Goal: Task Accomplishment & Management: Complete application form

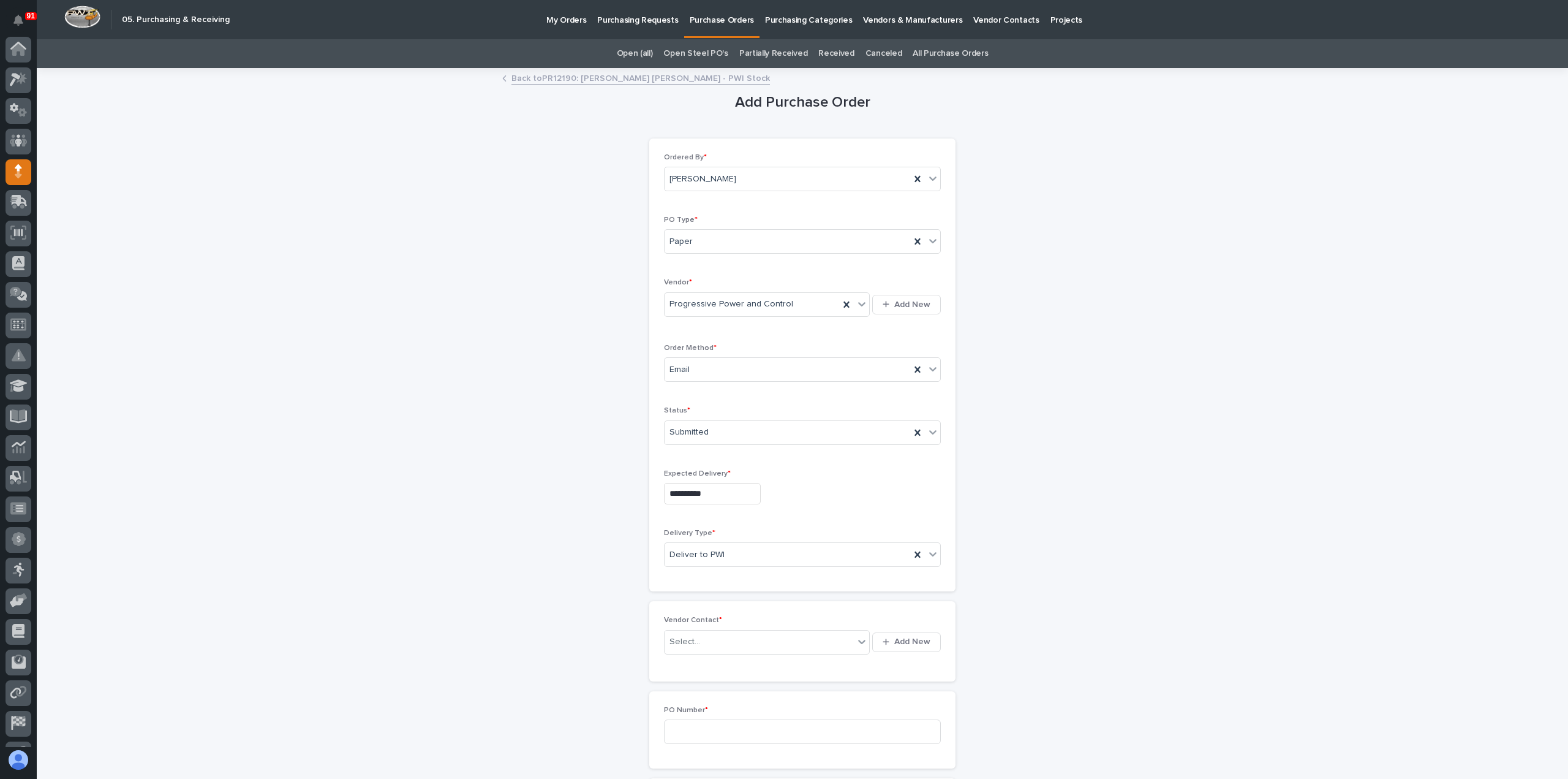
scroll to position [86, 0]
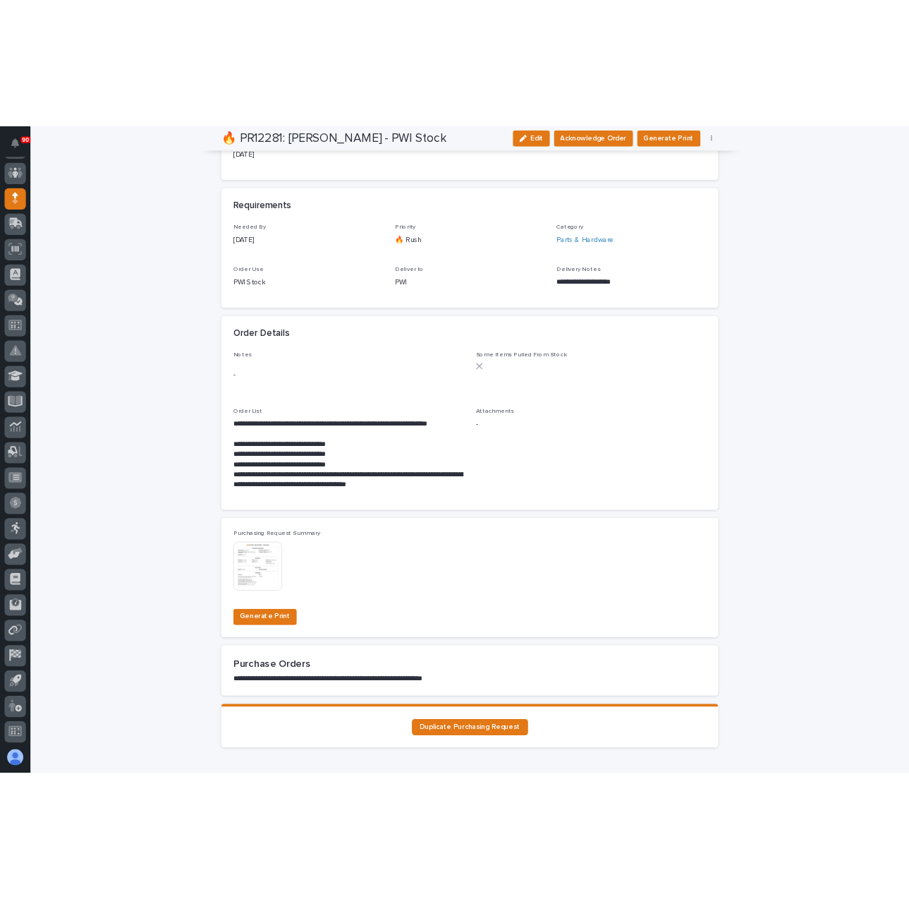
scroll to position [97, 0]
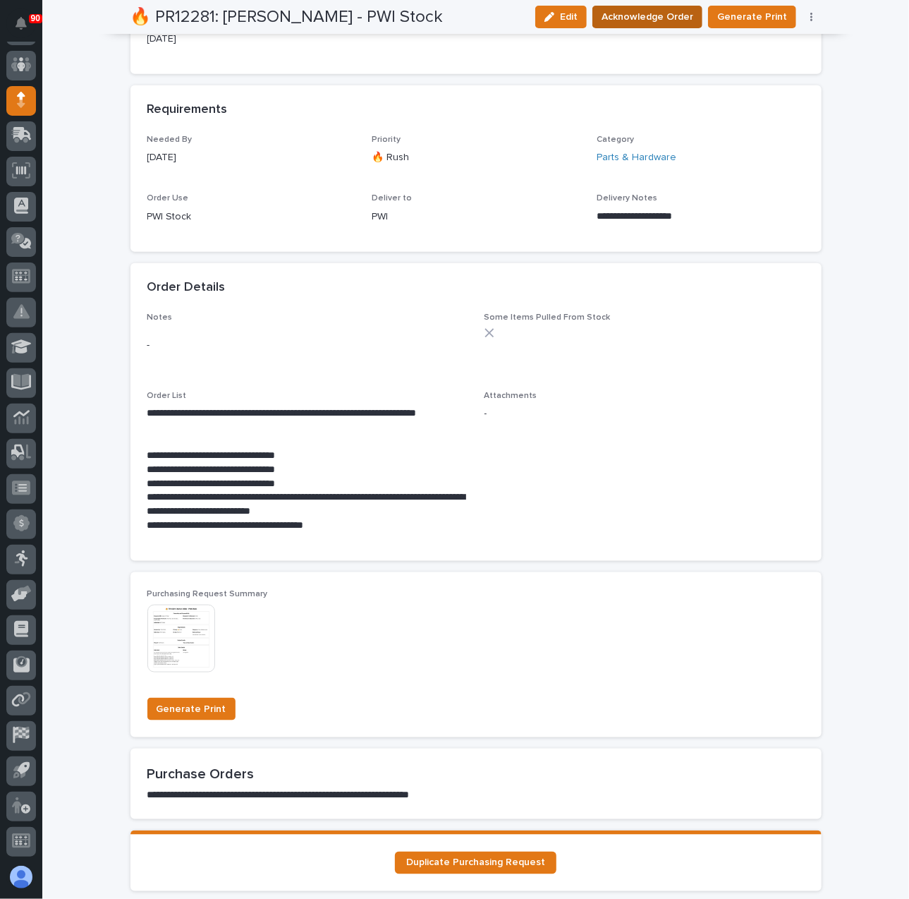
click at [648, 11] on span "Acknowledge Order" at bounding box center [648, 16] width 92 height 17
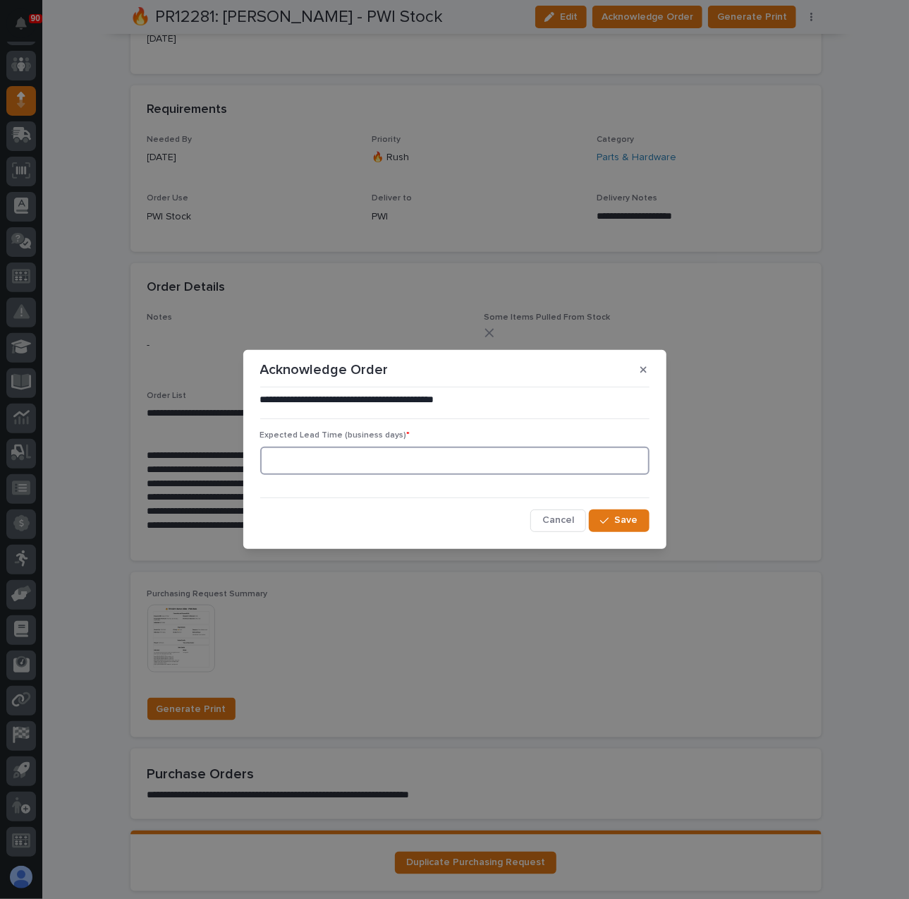
click at [368, 456] on input at bounding box center [454, 461] width 389 height 28
type input "45"
click at [619, 514] on span "Save" at bounding box center [626, 520] width 23 height 13
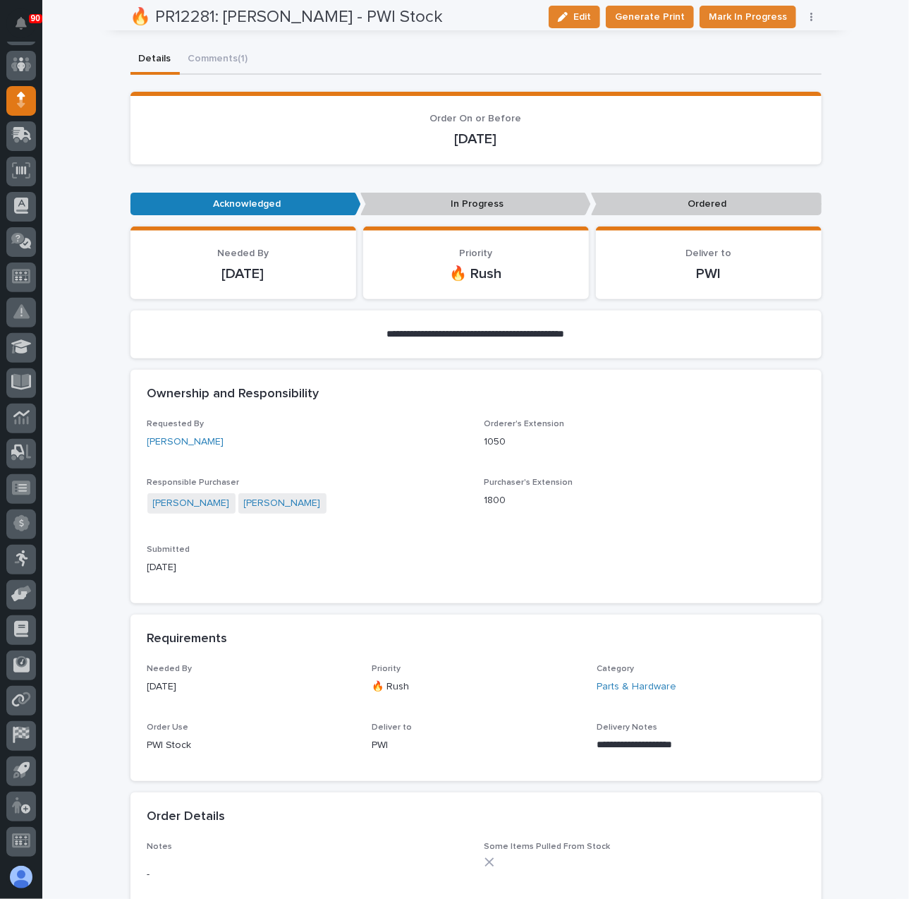
scroll to position [0, 0]
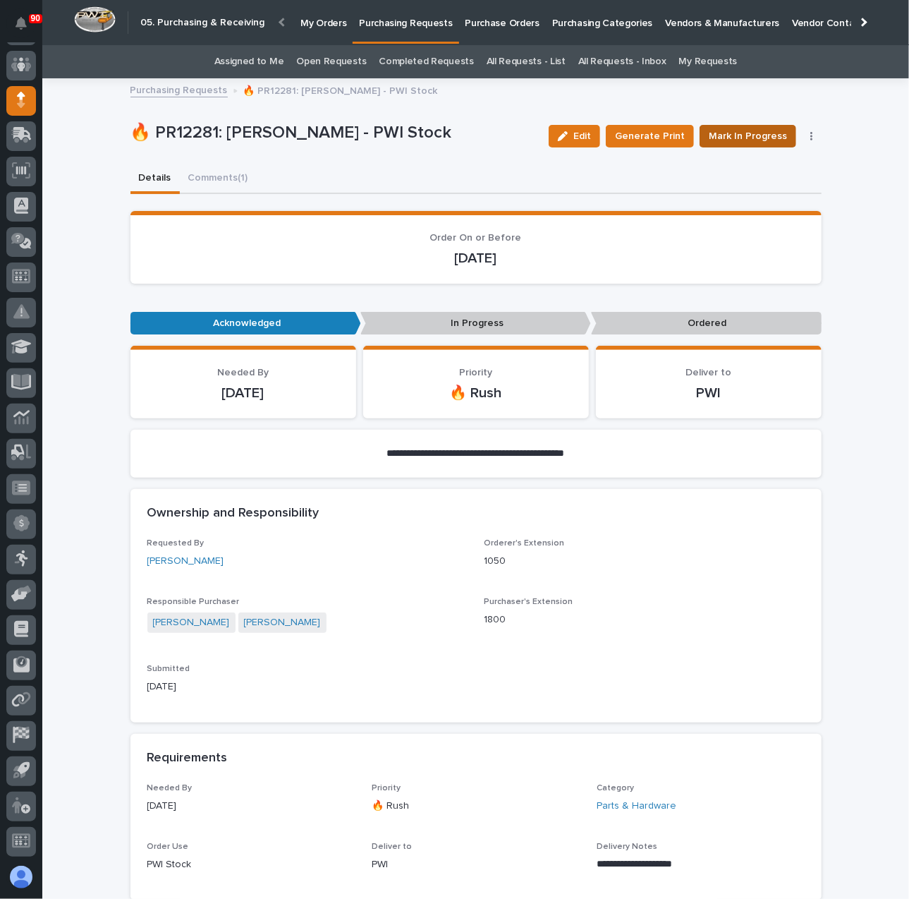
click at [739, 138] on span "Mark In Progress" at bounding box center [748, 136] width 78 height 17
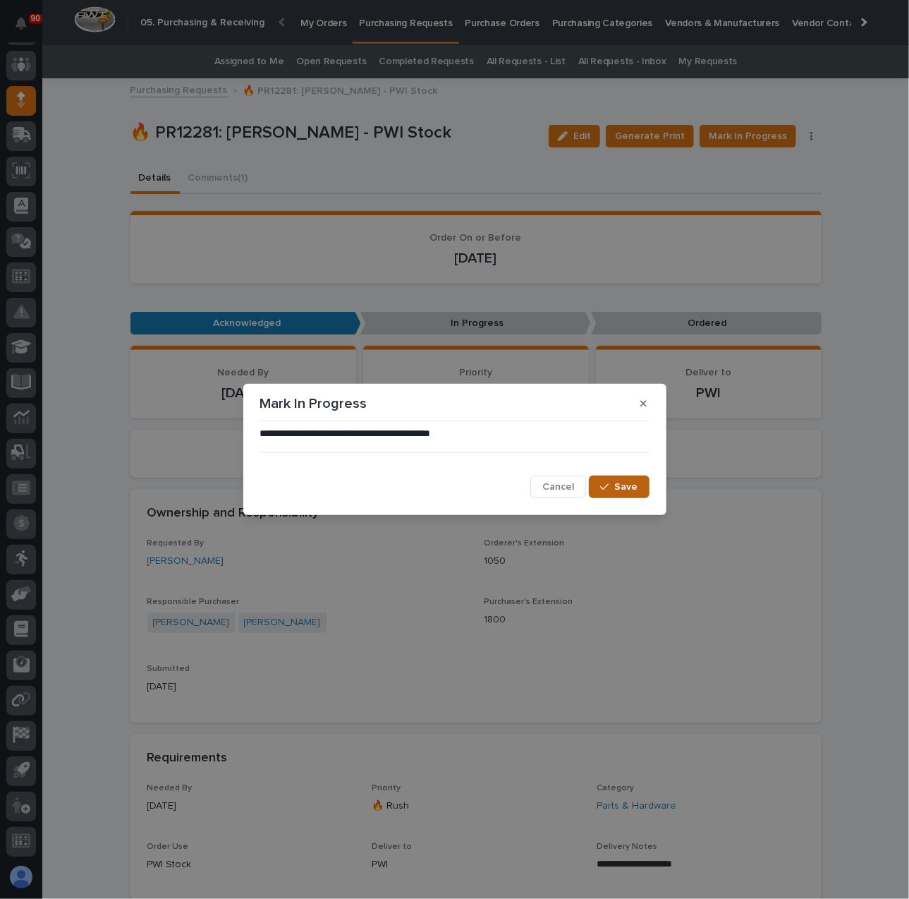
click at [615, 480] on button "Save" at bounding box center [619, 487] width 60 height 23
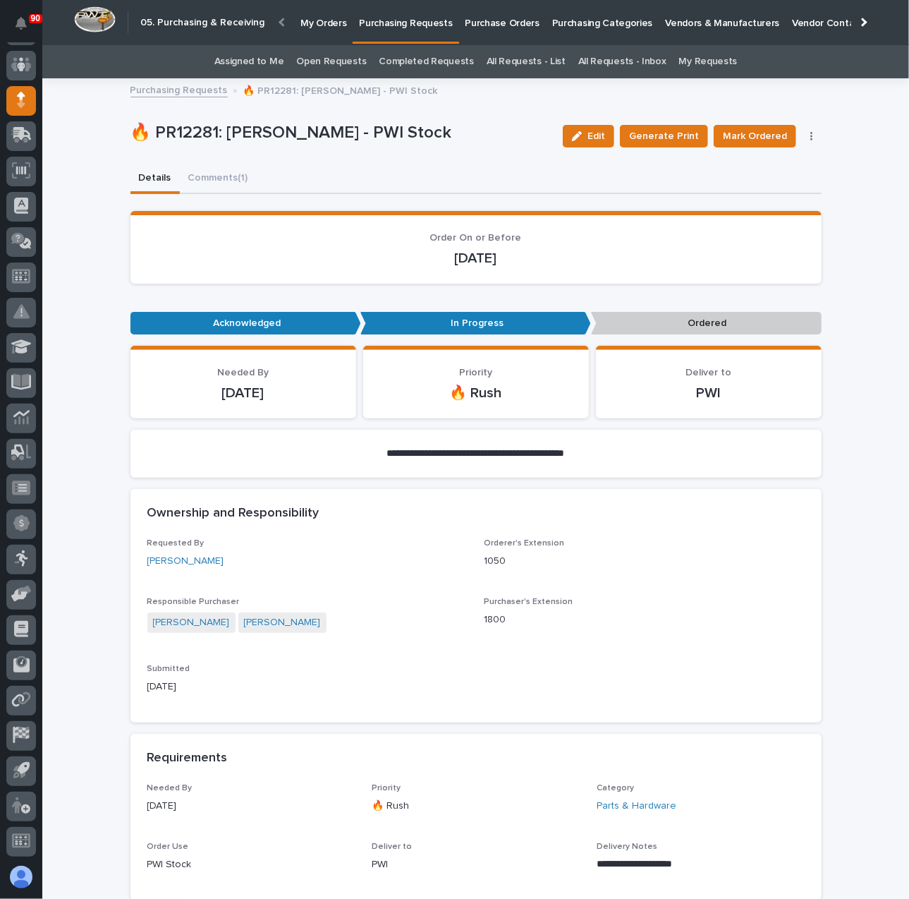
click at [412, 22] on p "Purchasing Requests" at bounding box center [405, 15] width 93 height 30
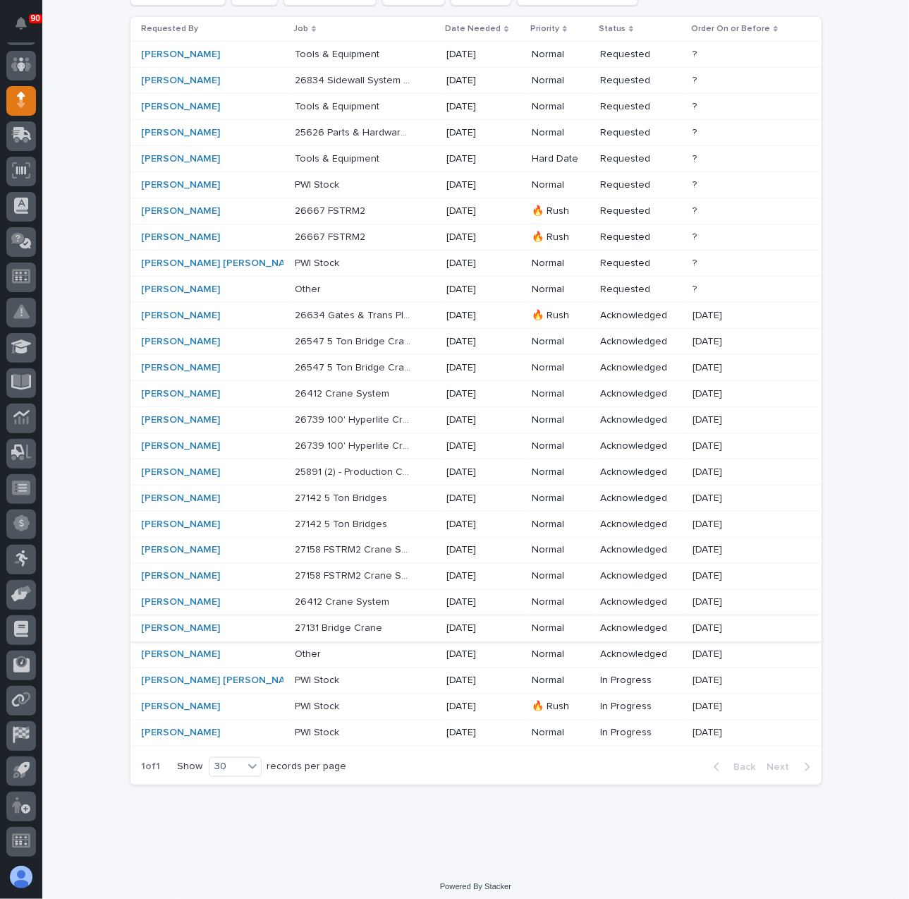
scroll to position [165, 0]
click at [295, 672] on p "PWI Stock" at bounding box center [318, 678] width 47 height 15
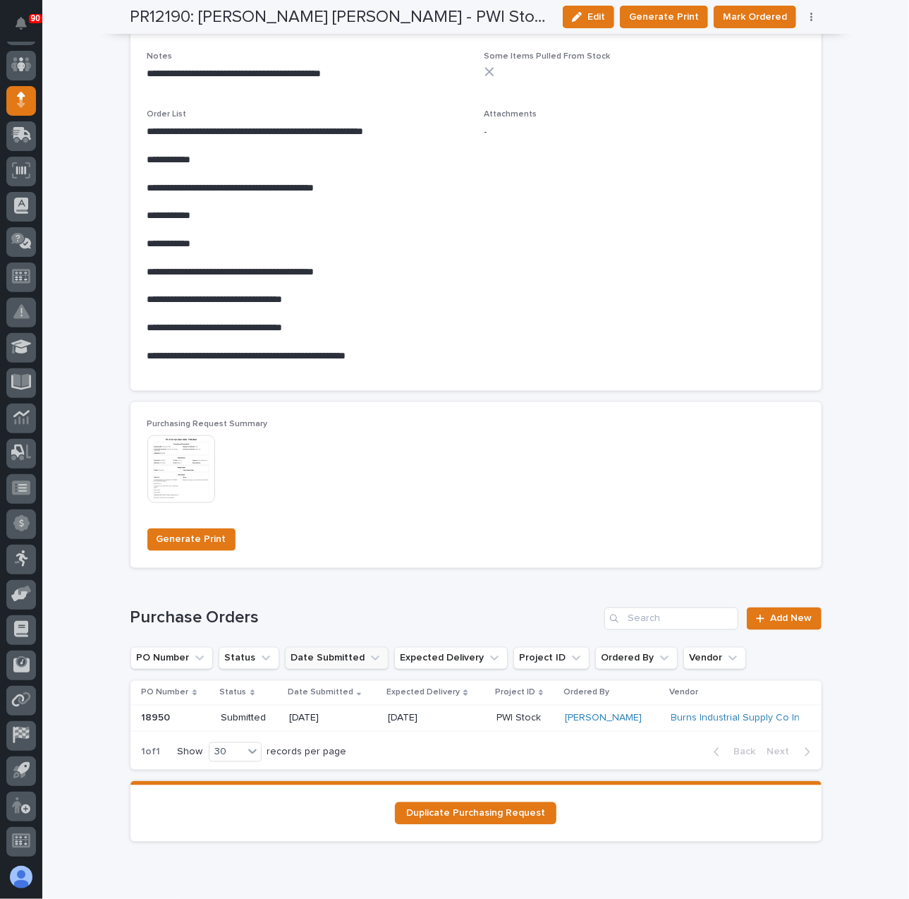
scroll to position [917, 0]
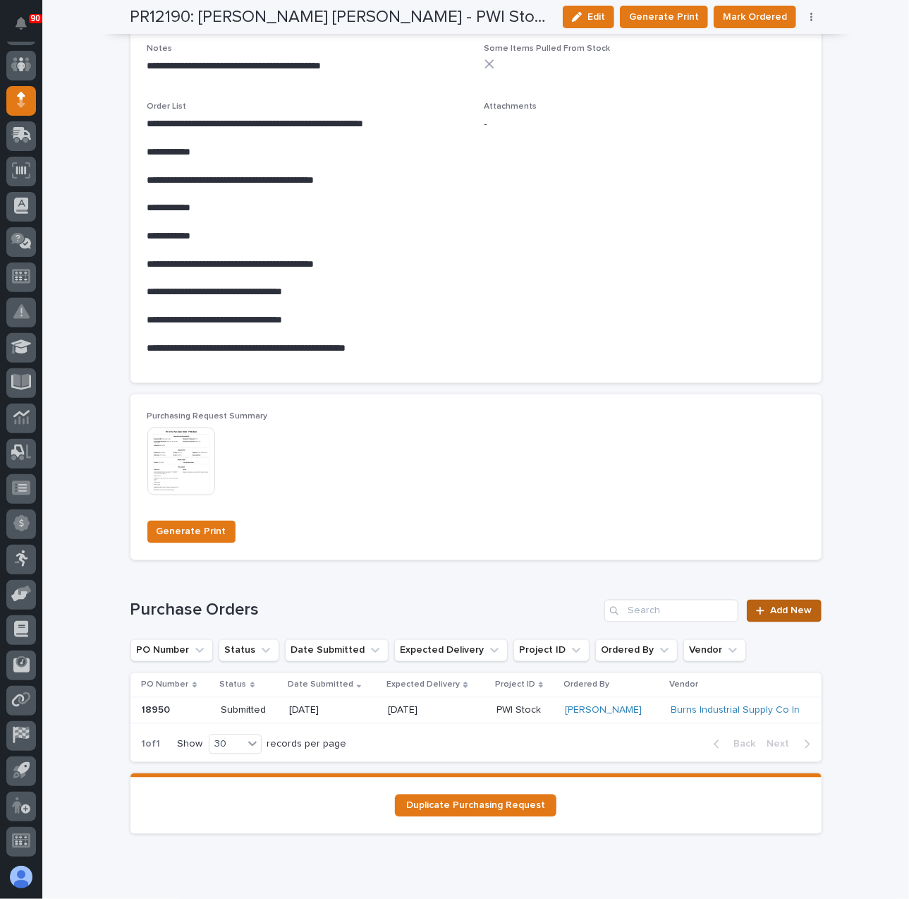
click at [794, 612] on span "Add New" at bounding box center [792, 611] width 42 height 10
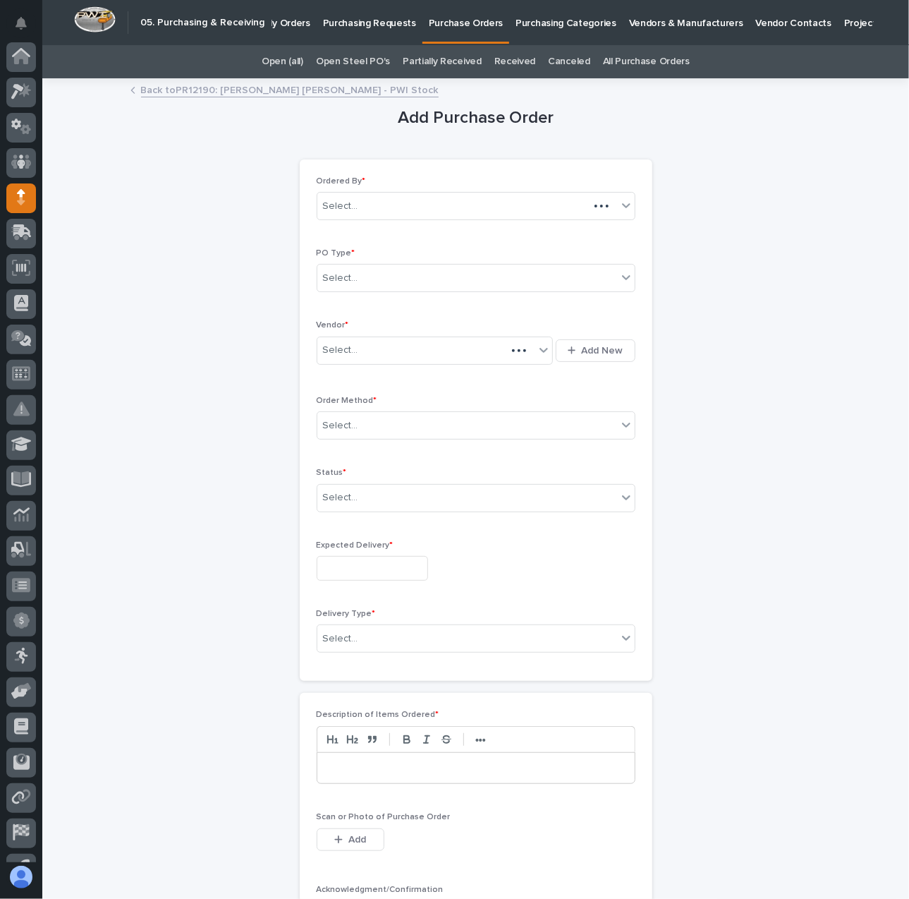
scroll to position [97, 0]
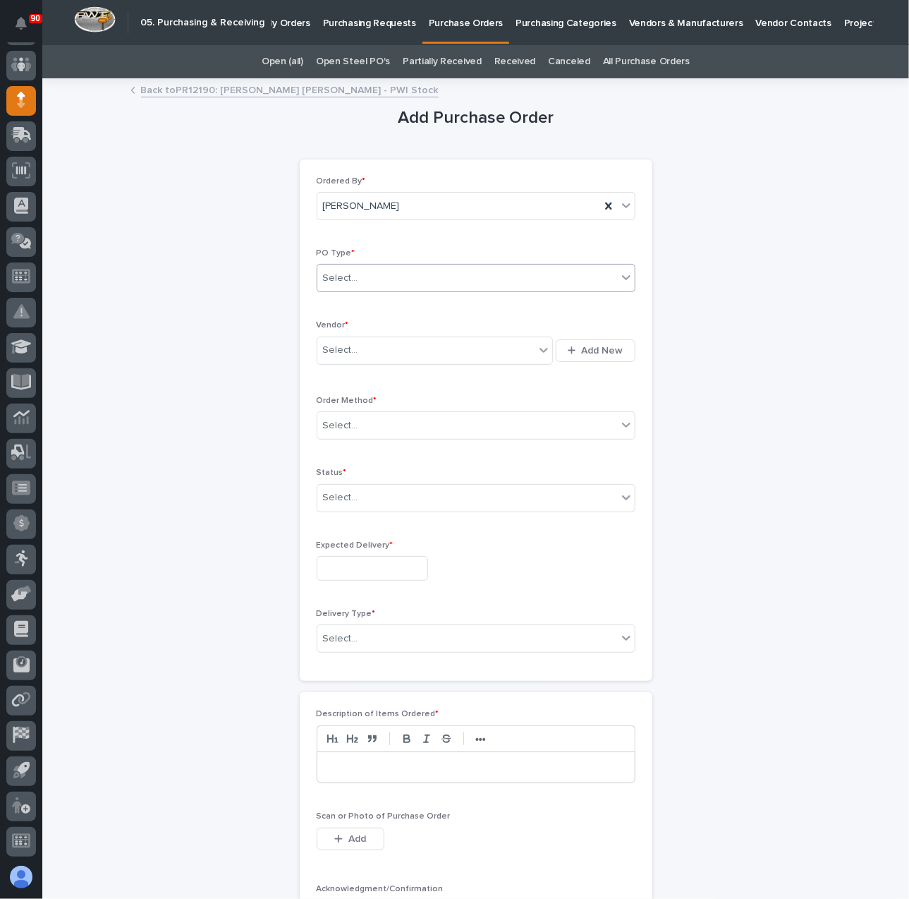
click at [418, 273] on div "Select..." at bounding box center [467, 278] width 300 height 23
click at [373, 324] on div "Paper" at bounding box center [470, 329] width 317 height 25
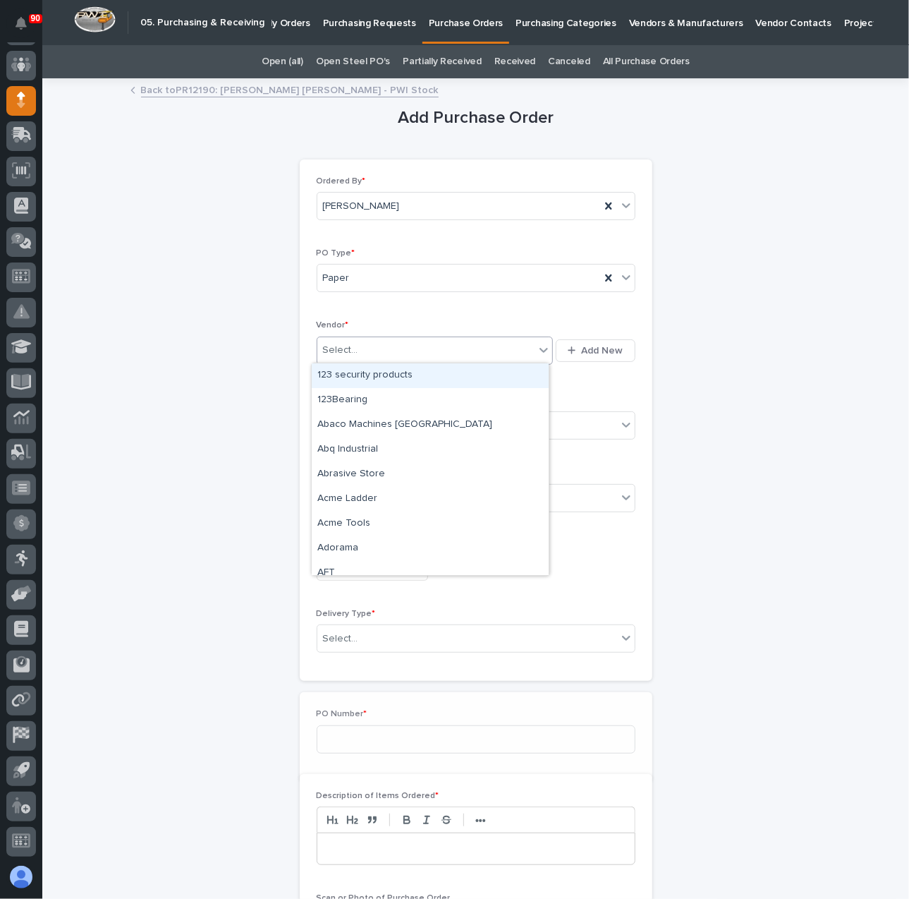
drag, startPoint x: 389, startPoint y: 349, endPoint x: 401, endPoint y: 346, distance: 11.5
click at [394, 346] on div "Select..." at bounding box center [426, 350] width 218 height 23
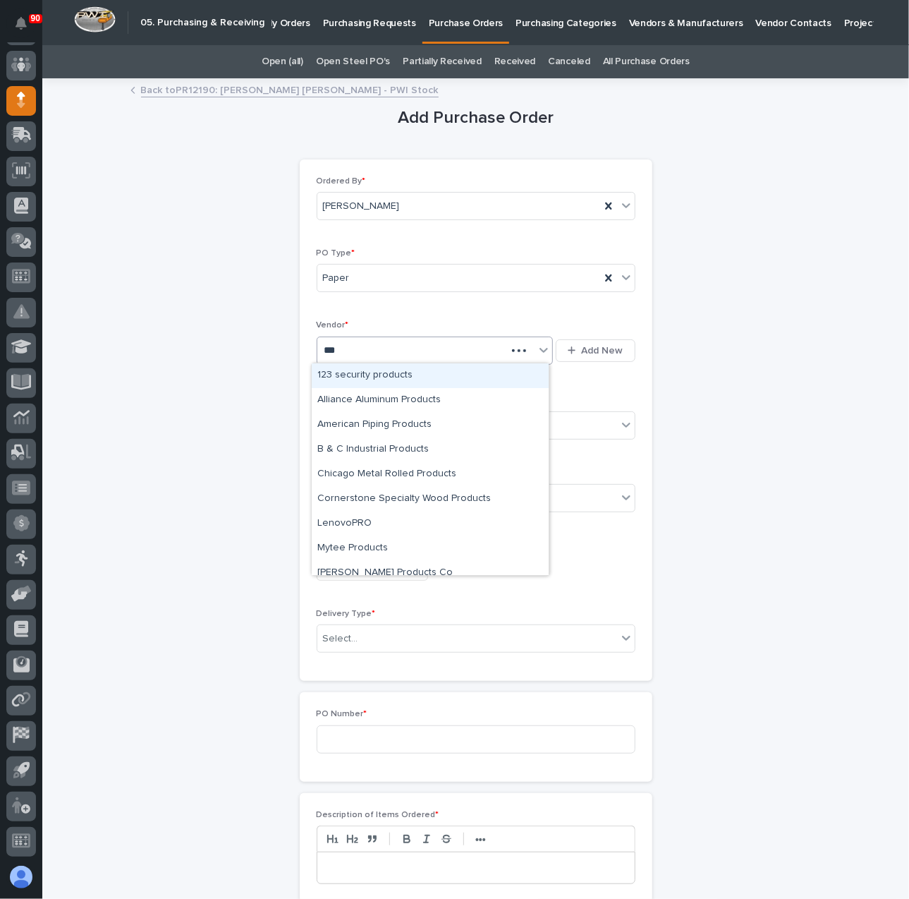
type input "****"
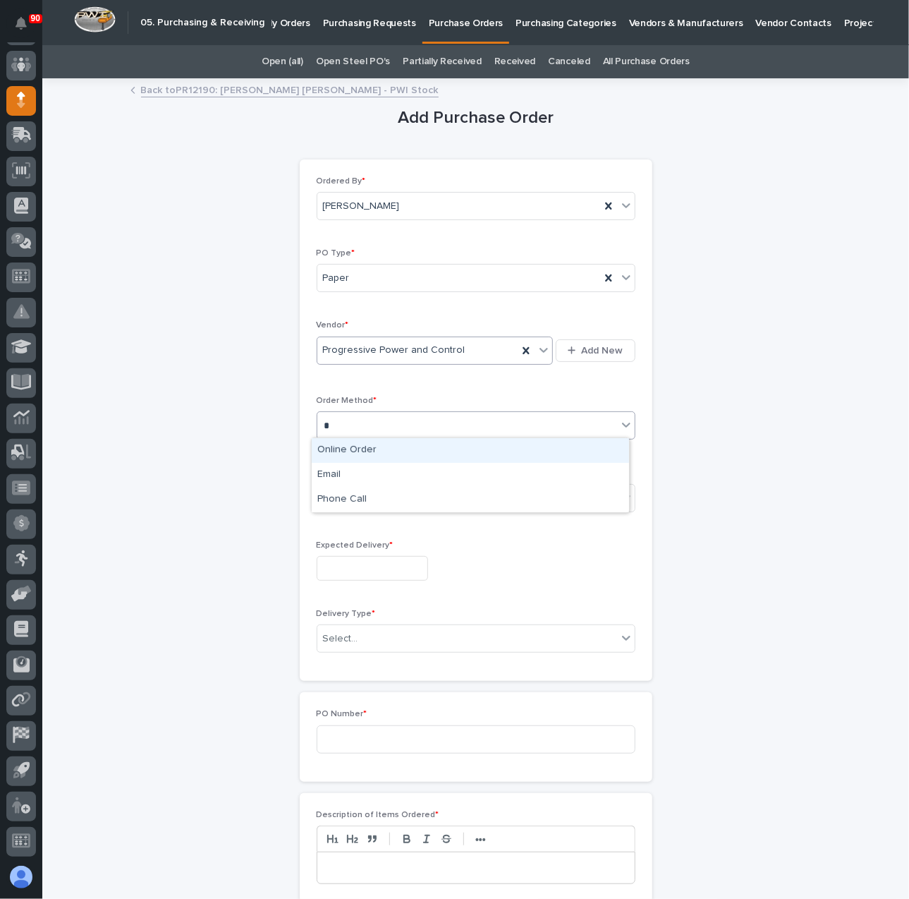
type input "**"
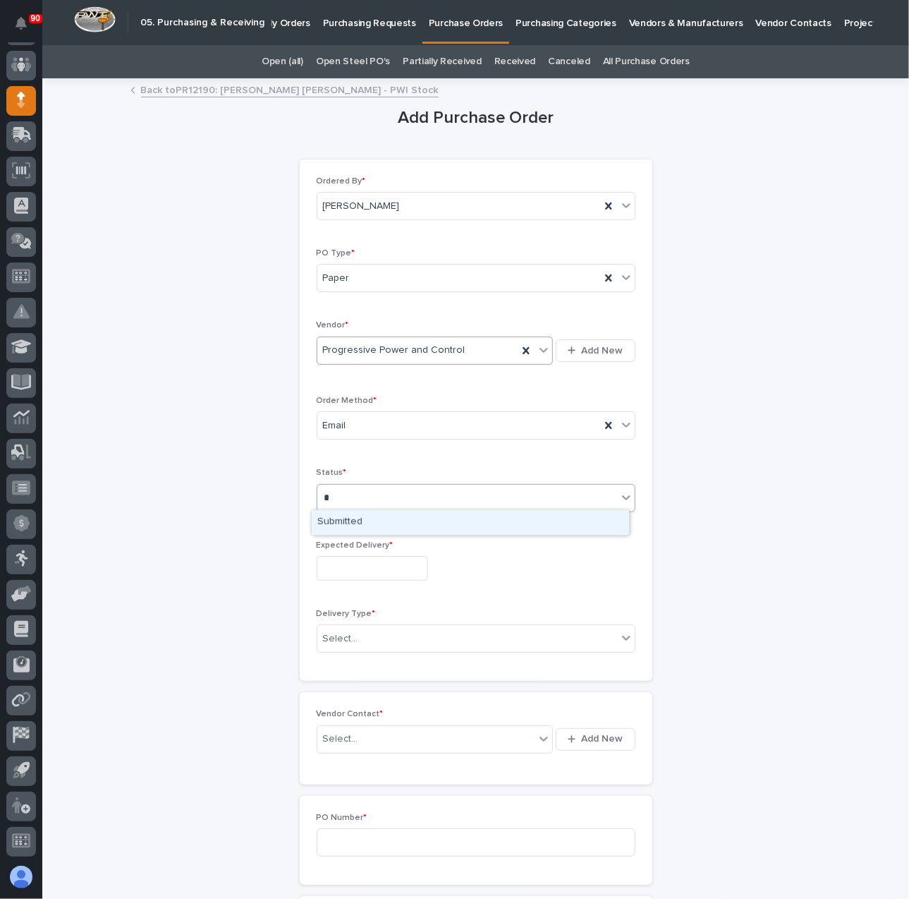
type input "**"
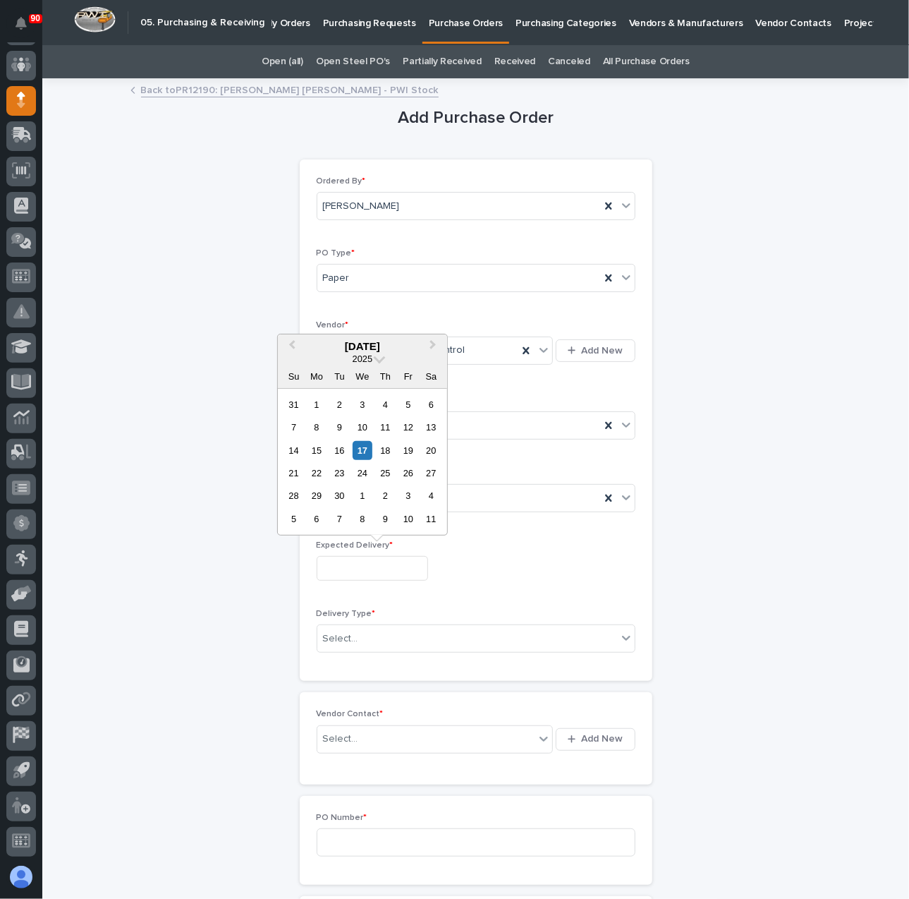
click at [416, 471] on div "26" at bounding box center [408, 473] width 19 height 19
type input "**********"
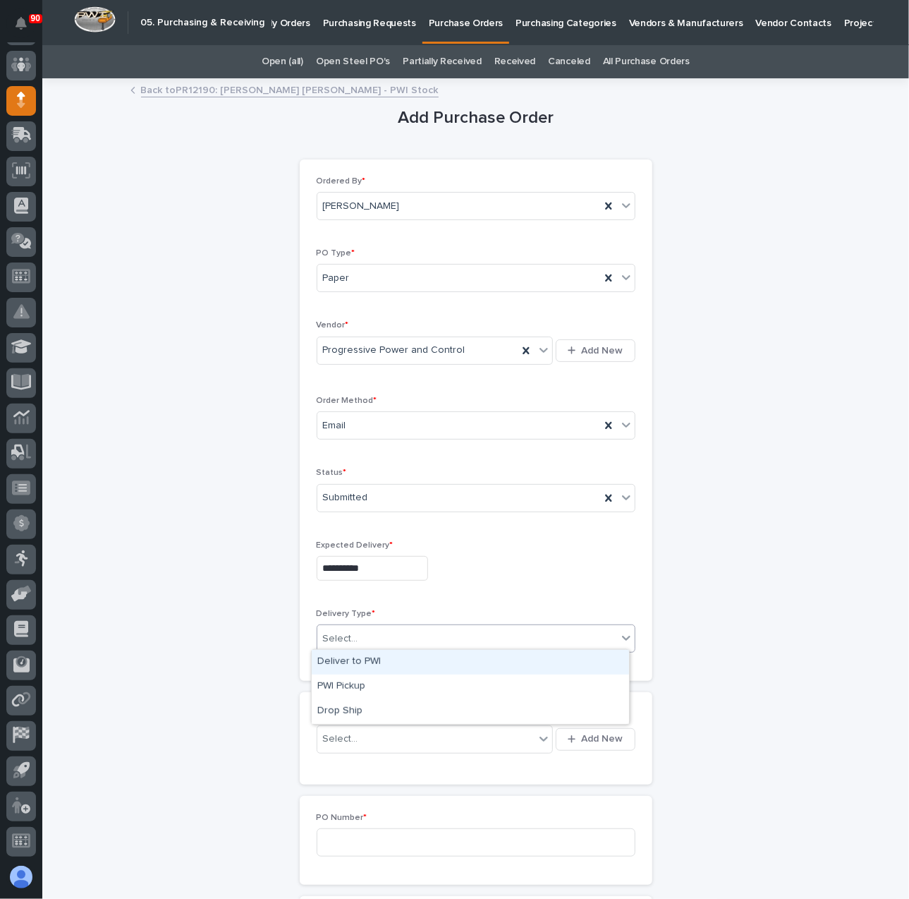
click at [370, 629] on div "Select..." at bounding box center [467, 638] width 300 height 23
click at [366, 661] on div "Deliver to PWI" at bounding box center [470, 662] width 317 height 25
click at [381, 739] on div "Select..." at bounding box center [426, 738] width 218 height 23
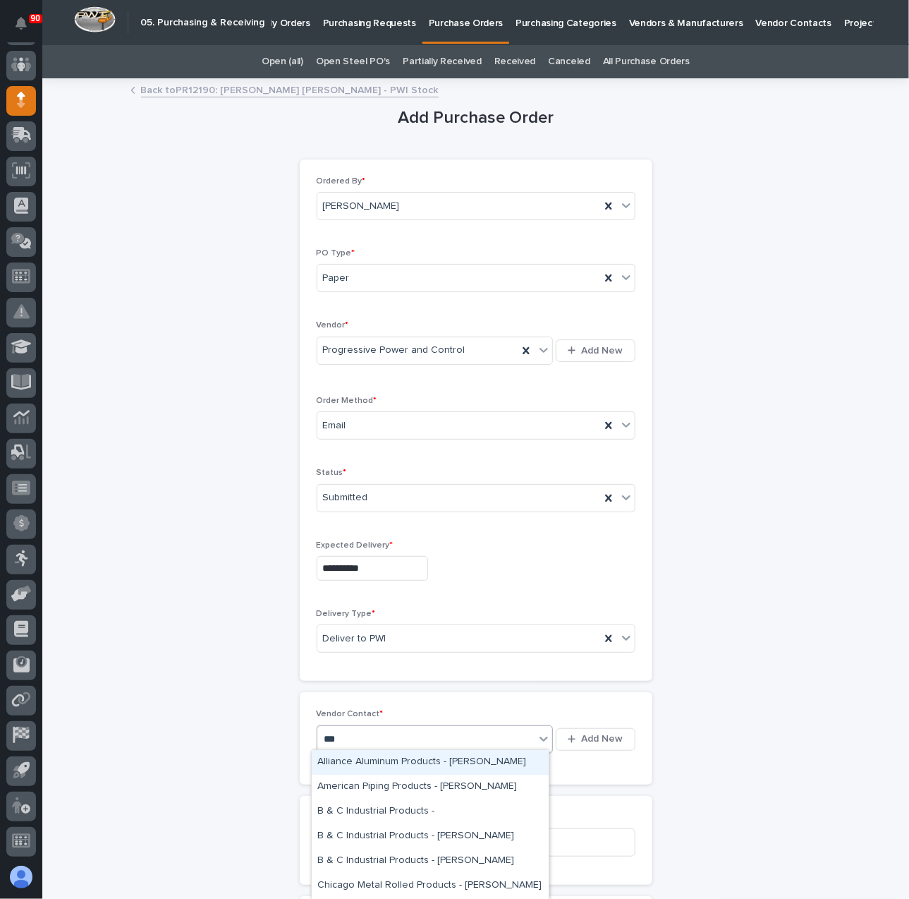
type input "****"
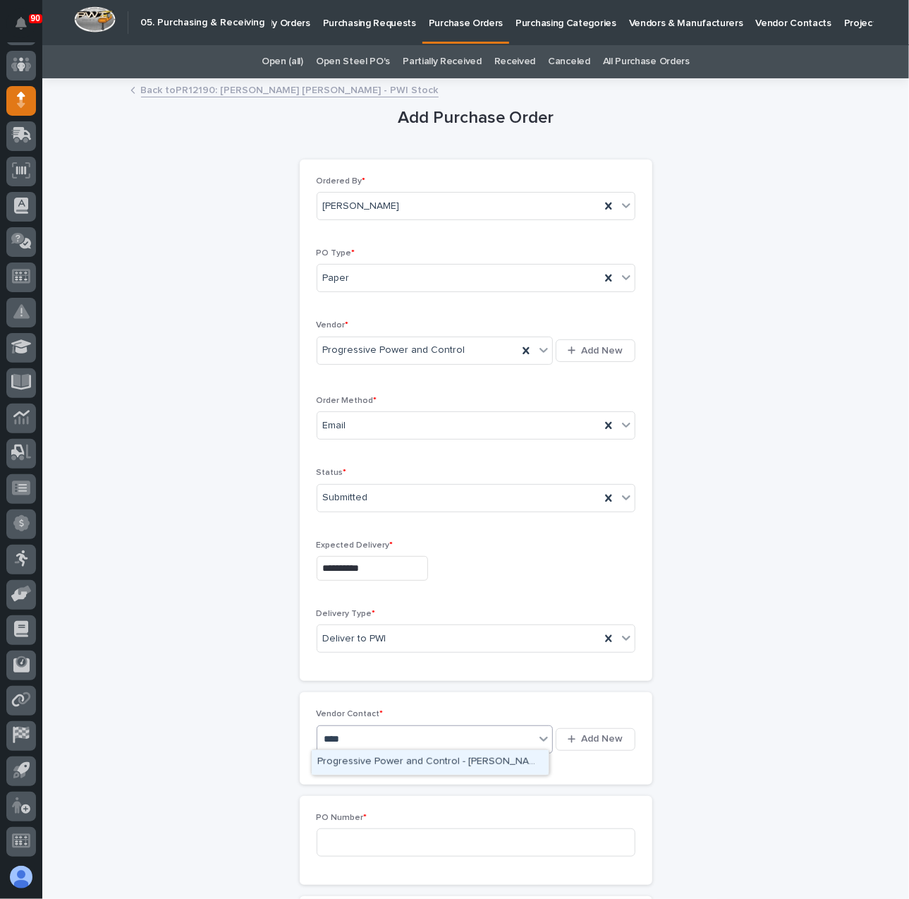
click at [387, 761] on div "Progressive Power and Control - [PERSON_NAME]" at bounding box center [430, 762] width 237 height 25
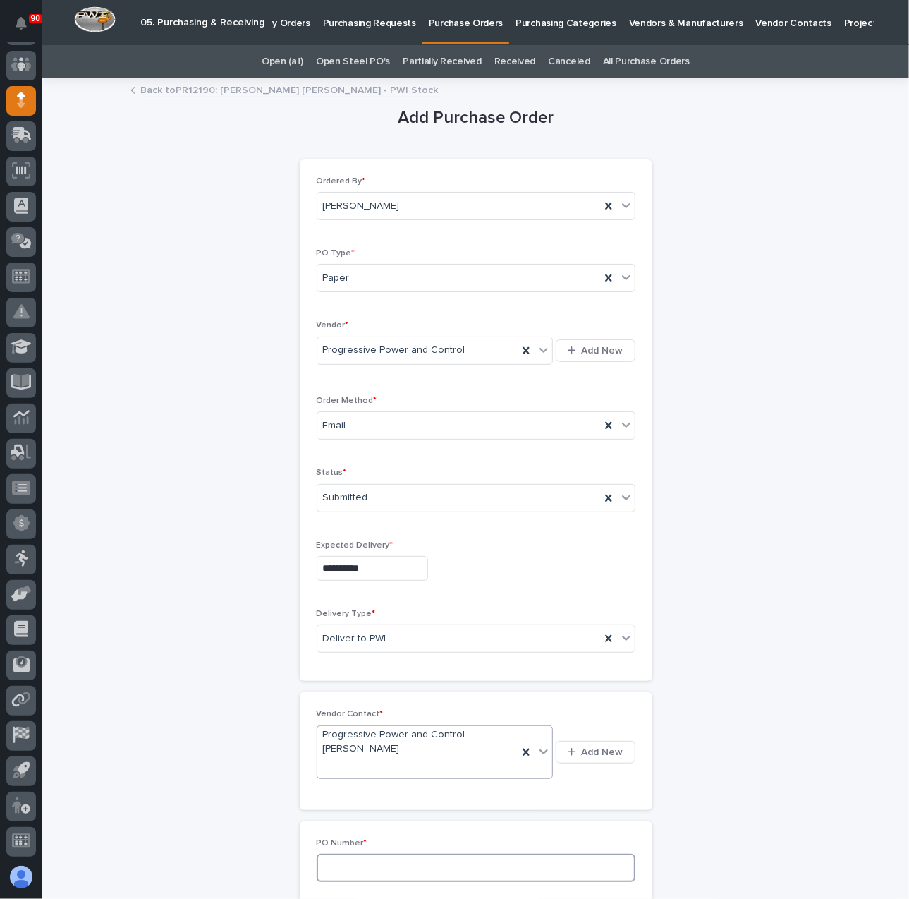
drag, startPoint x: 378, startPoint y: 867, endPoint x: 390, endPoint y: 866, distance: 12.1
click at [380, 866] on input at bounding box center [476, 868] width 319 height 28
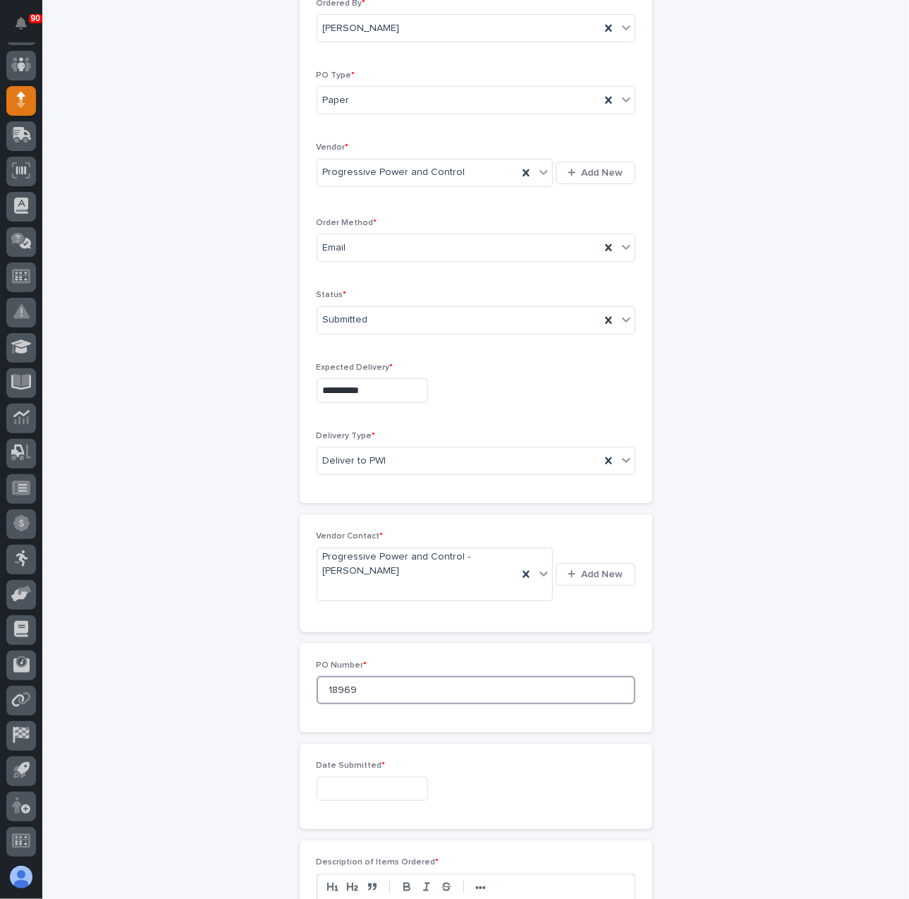
scroll to position [282, 0]
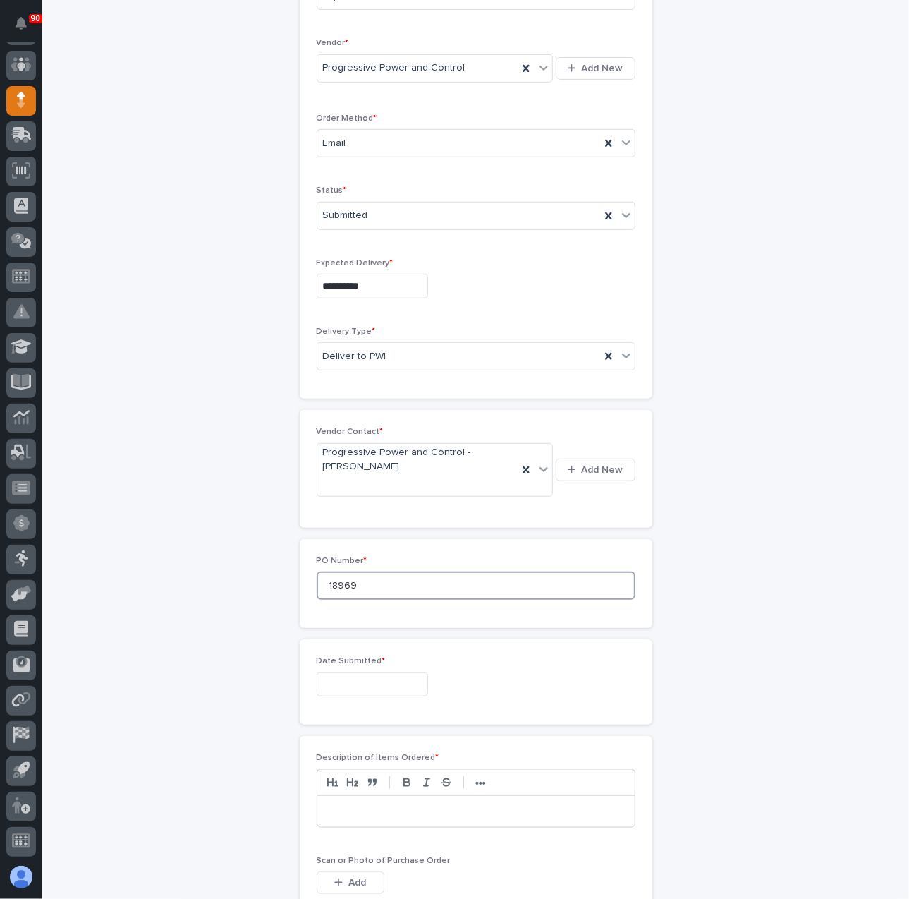
type input "18969"
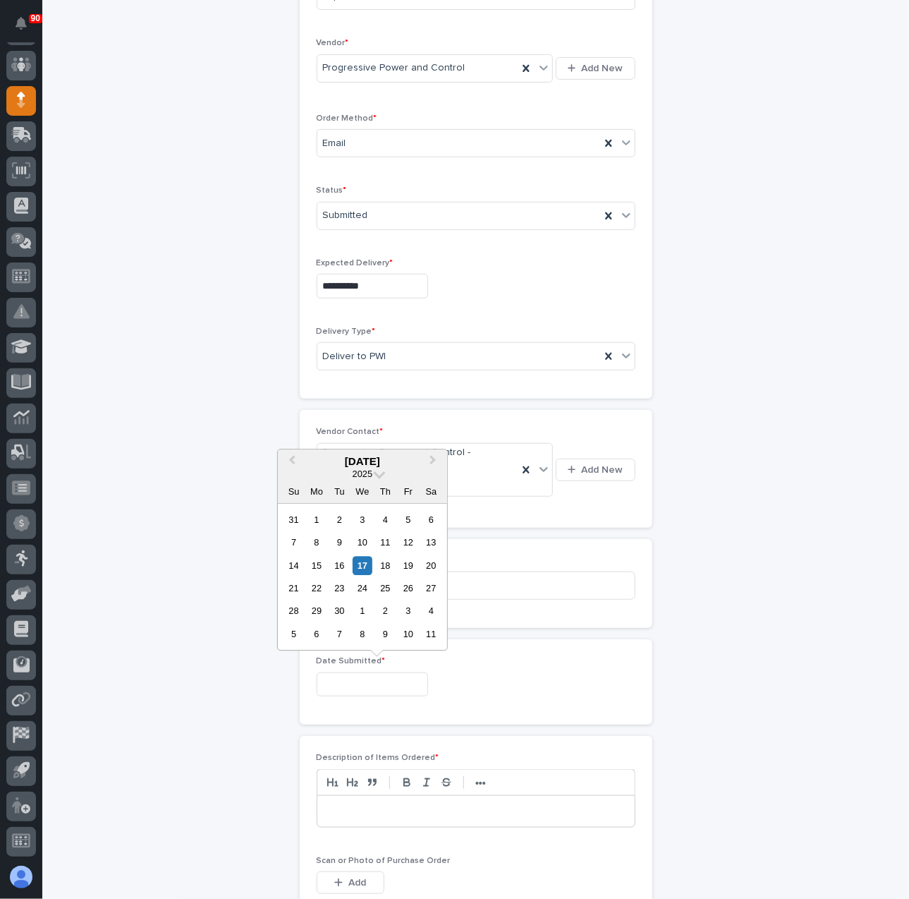
click at [408, 679] on input "text" at bounding box center [372, 684] width 111 height 25
click at [365, 561] on div "17" at bounding box center [362, 565] width 19 height 19
type input "**********"
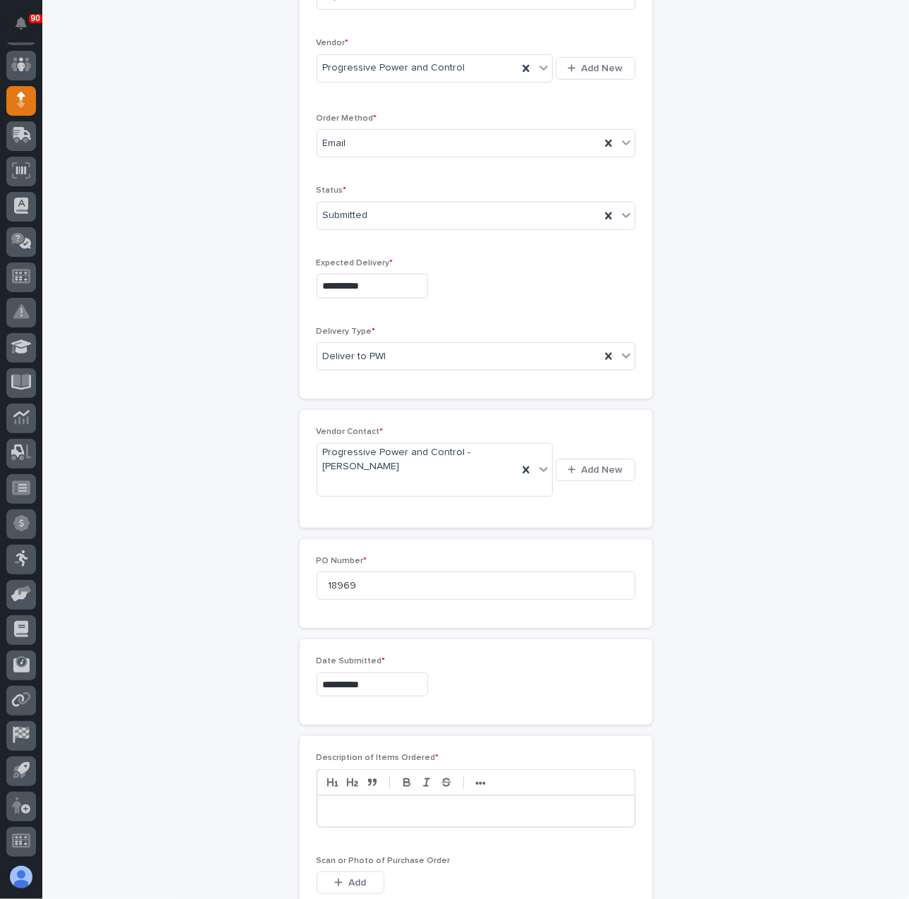
click at [398, 804] on p at bounding box center [476, 811] width 296 height 14
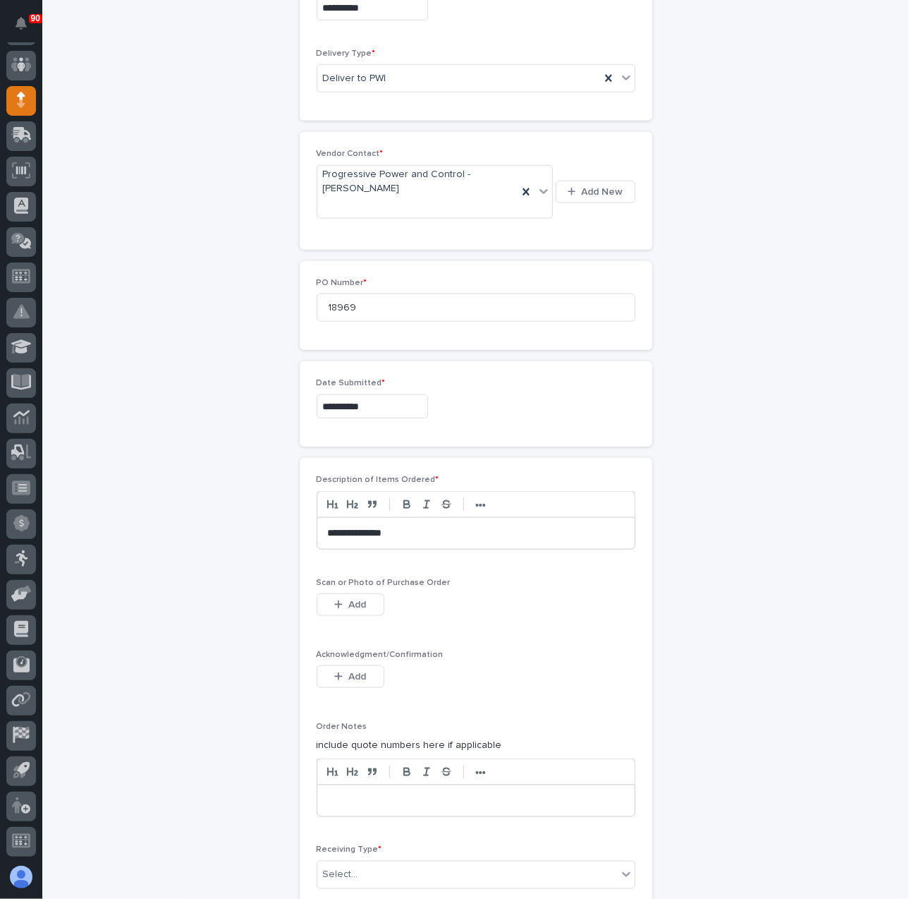
scroll to position [564, 0]
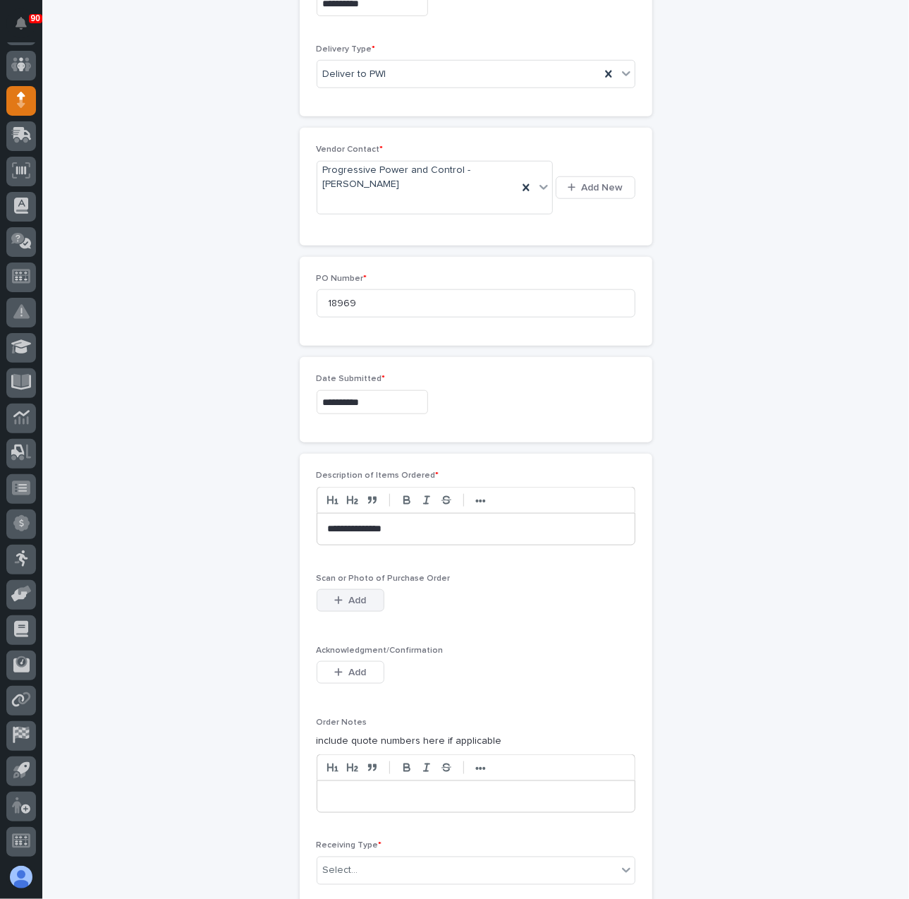
click at [349, 598] on span "Add" at bounding box center [358, 600] width 18 height 13
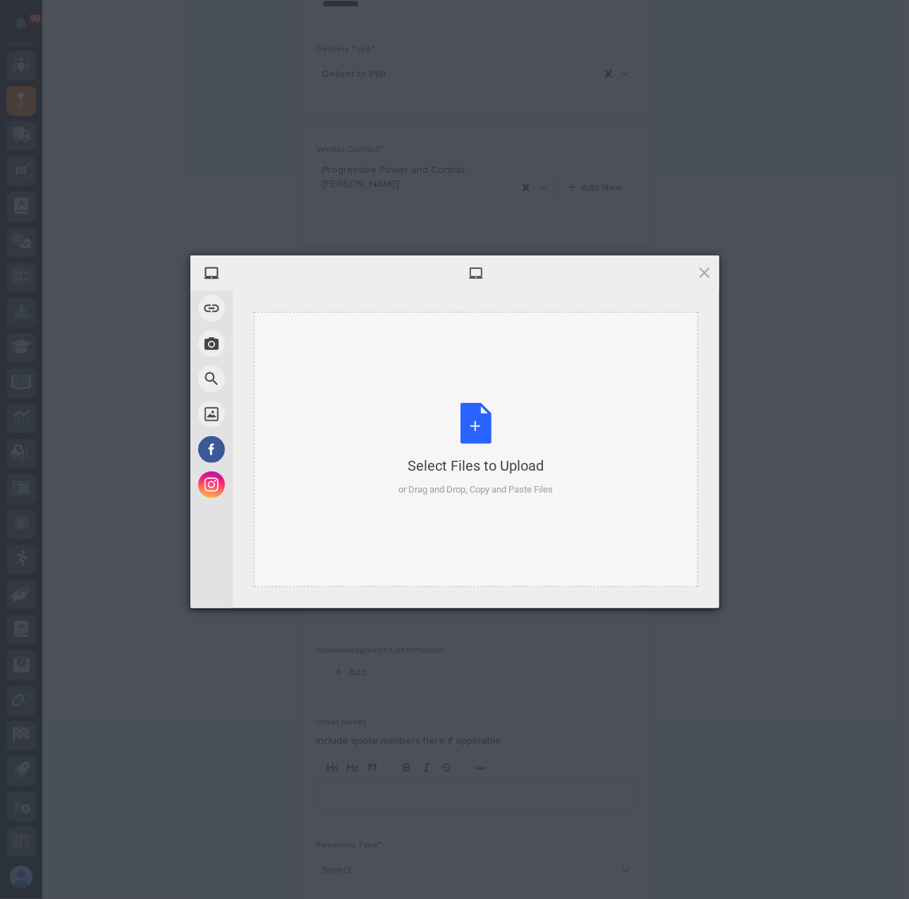
click at [471, 421] on div "Select Files to Upload or Drag and Drop, Copy and Paste Files" at bounding box center [476, 450] width 155 height 94
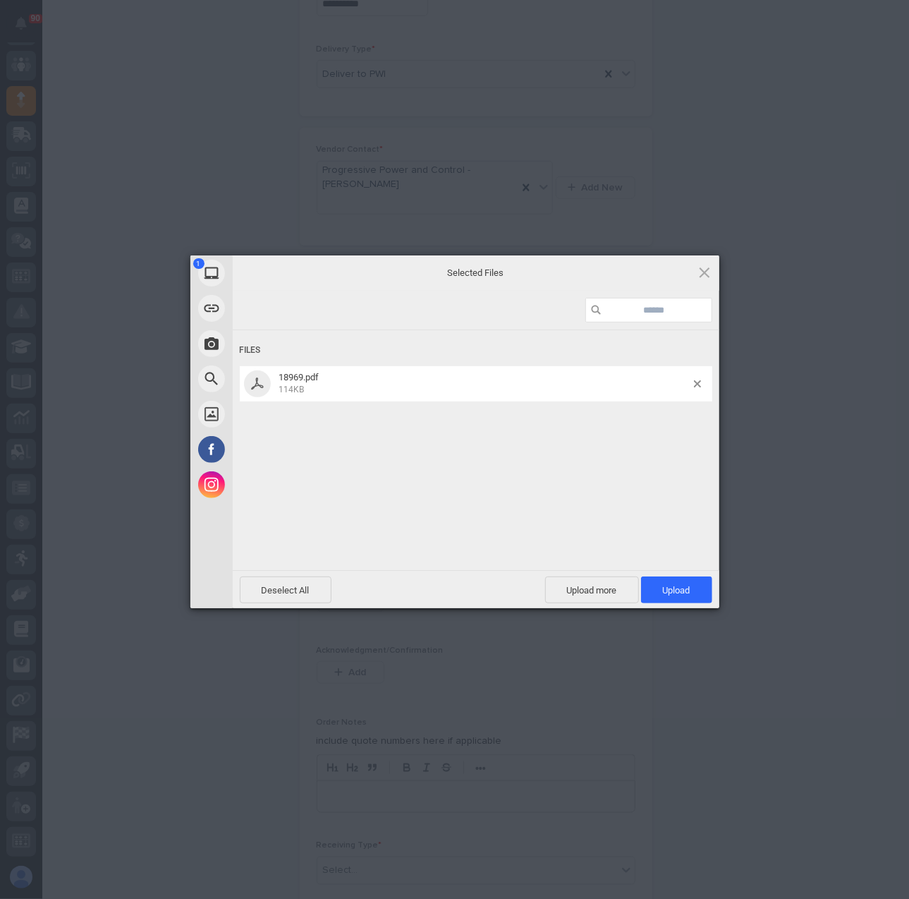
click at [680, 576] on span "Upload 1" at bounding box center [676, 589] width 71 height 27
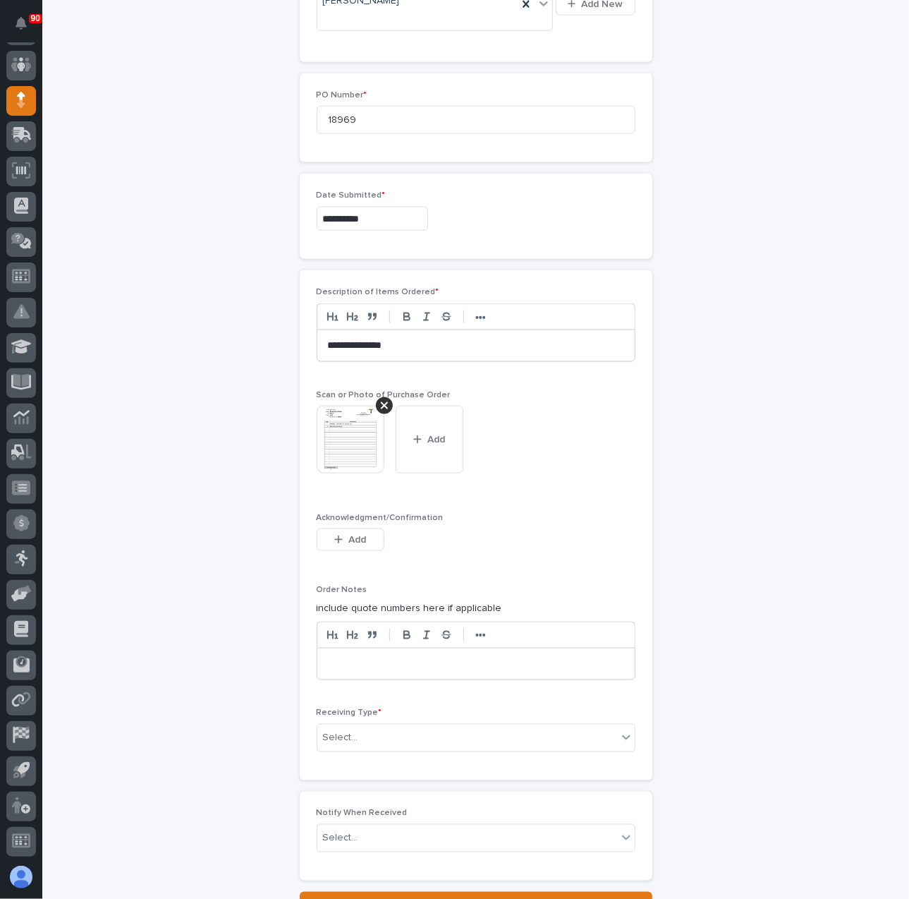
scroll to position [802, 0]
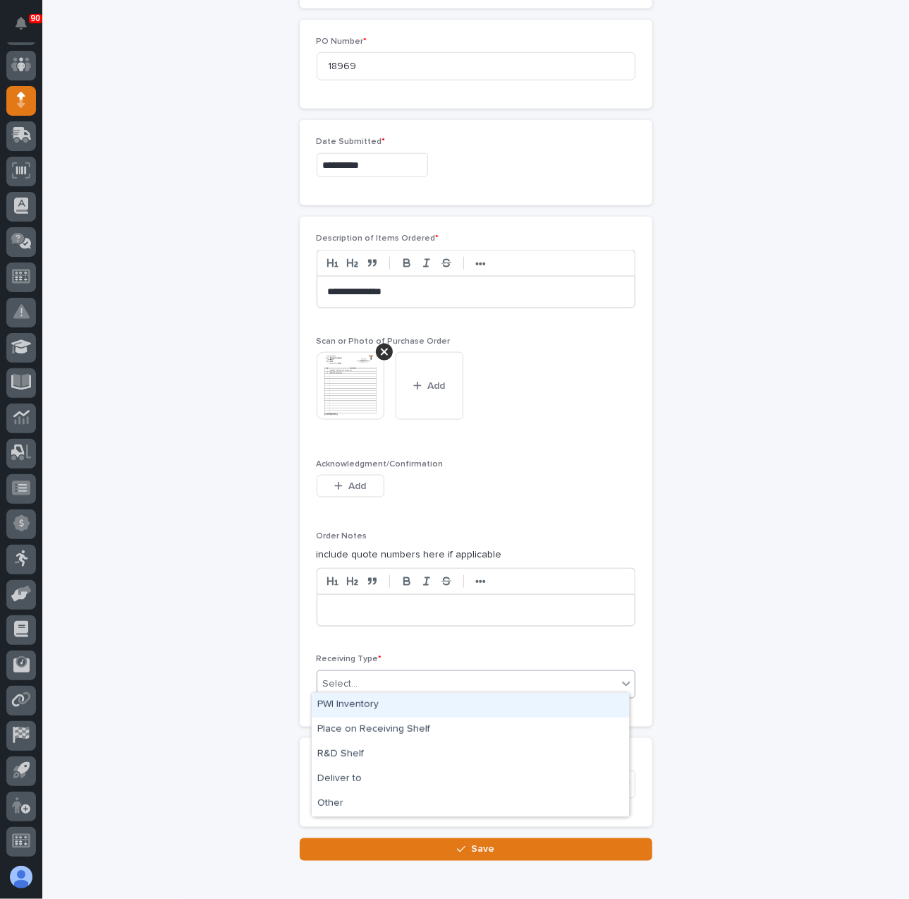
click at [444, 679] on div "Select..." at bounding box center [467, 684] width 300 height 23
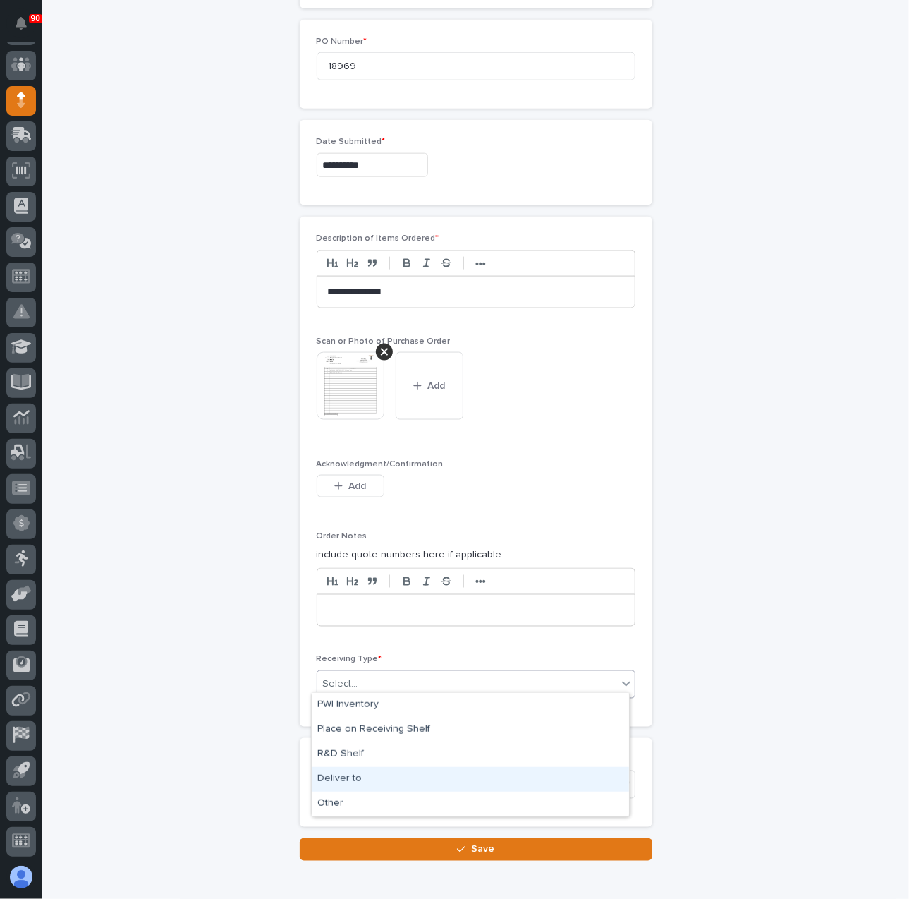
click at [368, 774] on div "Deliver to" at bounding box center [470, 779] width 317 height 25
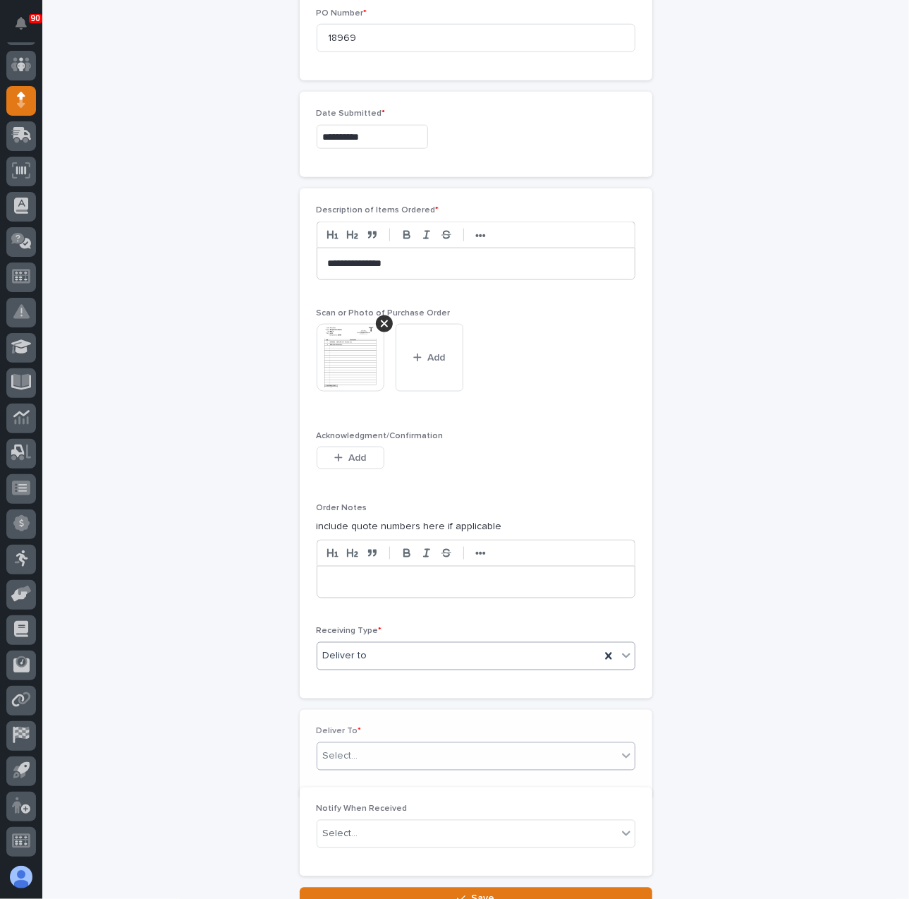
scroll to position [851, 0]
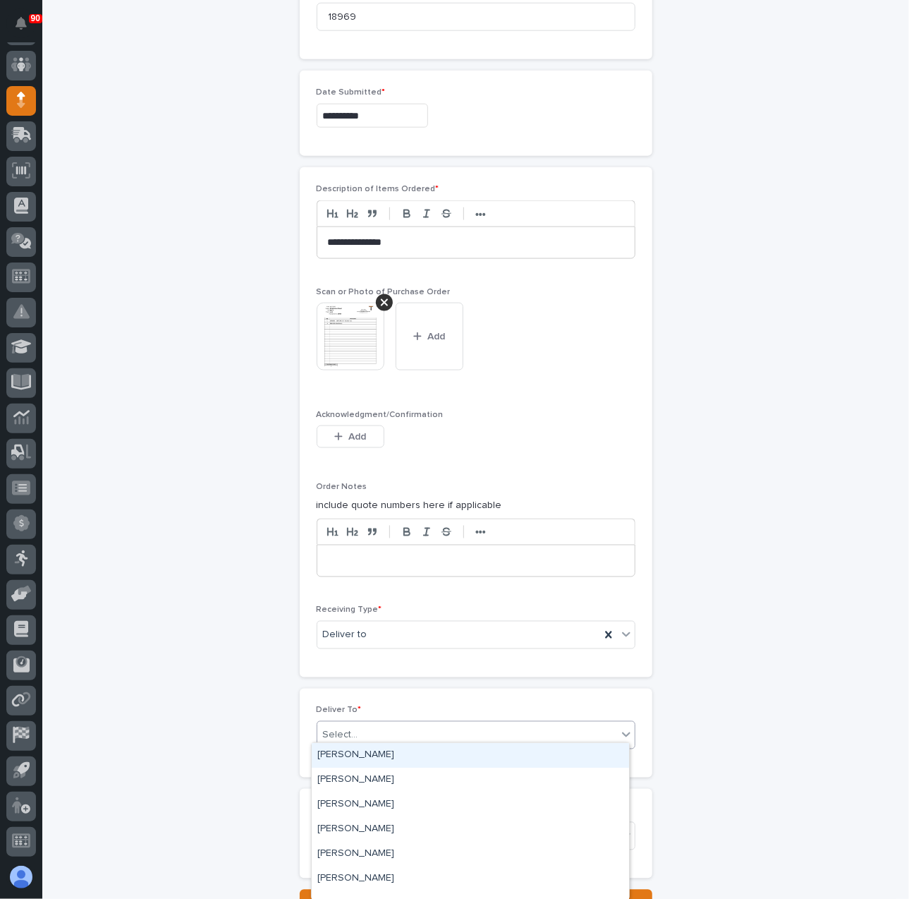
click at [391, 728] on div "Select..." at bounding box center [467, 735] width 300 height 23
type input "****"
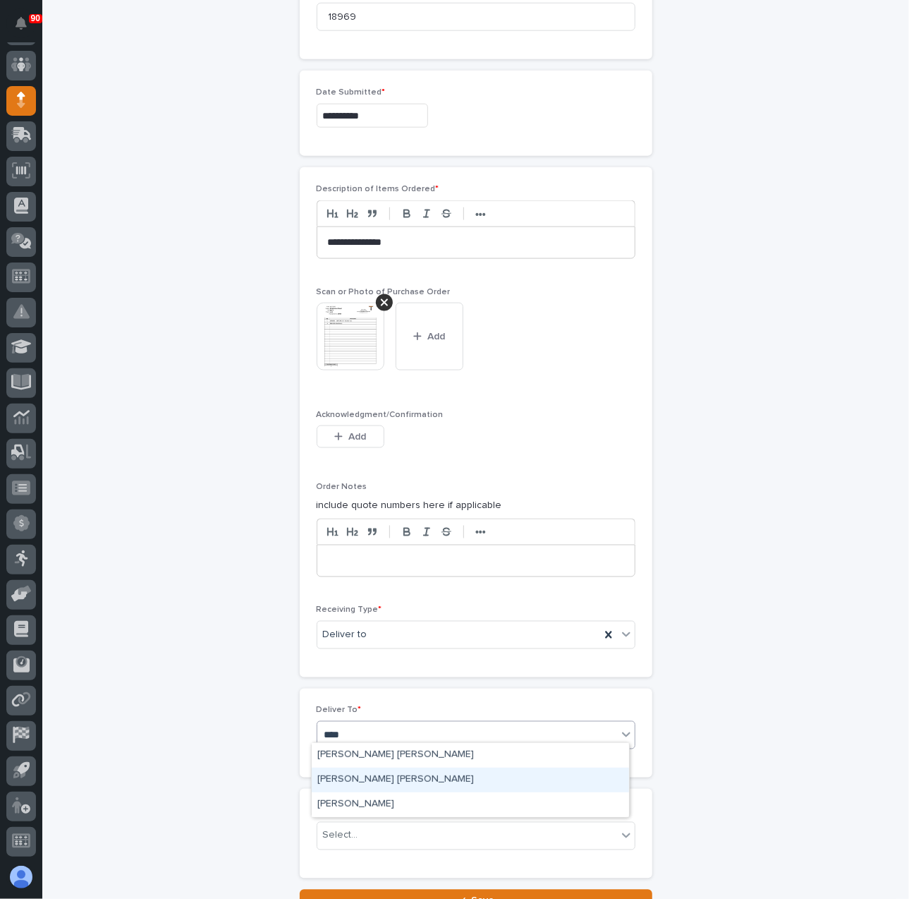
click at [392, 773] on div "[PERSON_NAME] [PERSON_NAME]" at bounding box center [470, 780] width 317 height 25
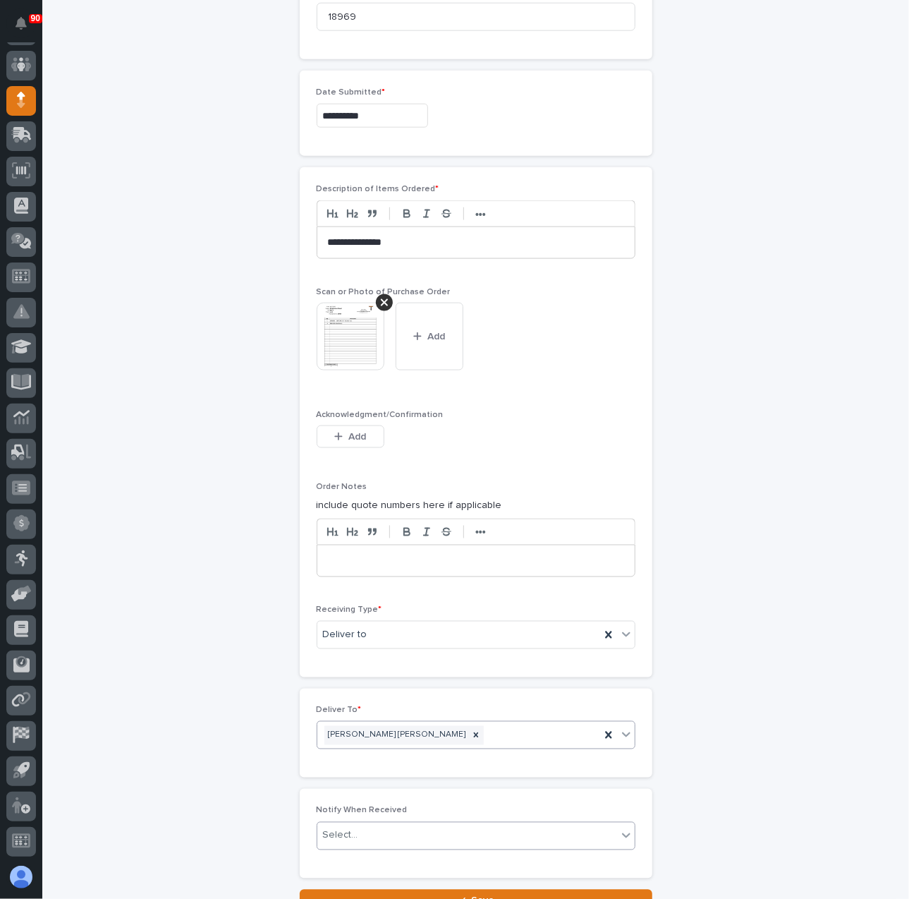
scroll to position [967, 0]
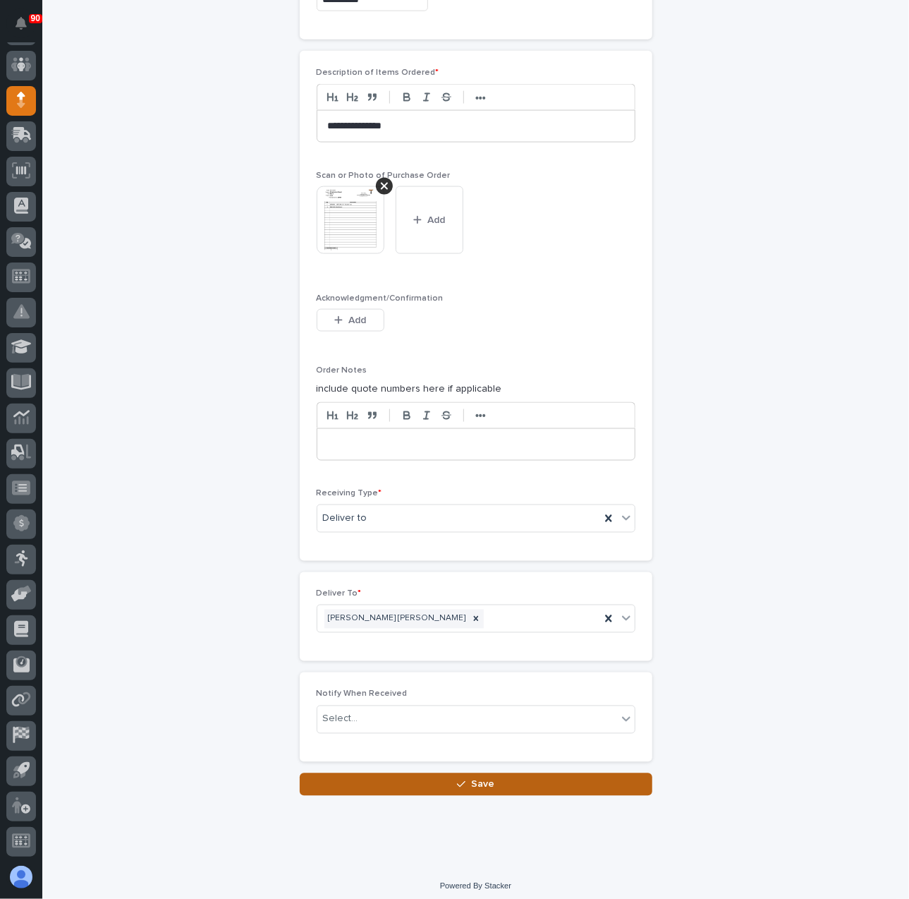
click at [485, 778] on span "Save" at bounding box center [482, 784] width 23 height 13
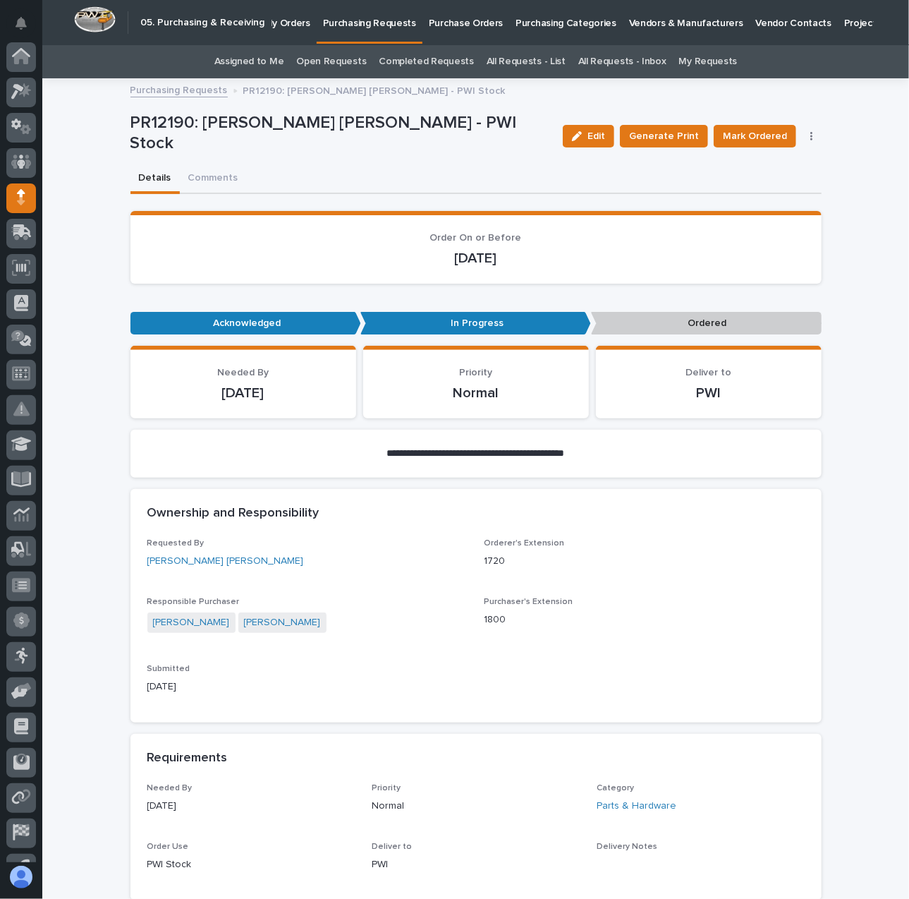
scroll to position [97, 0]
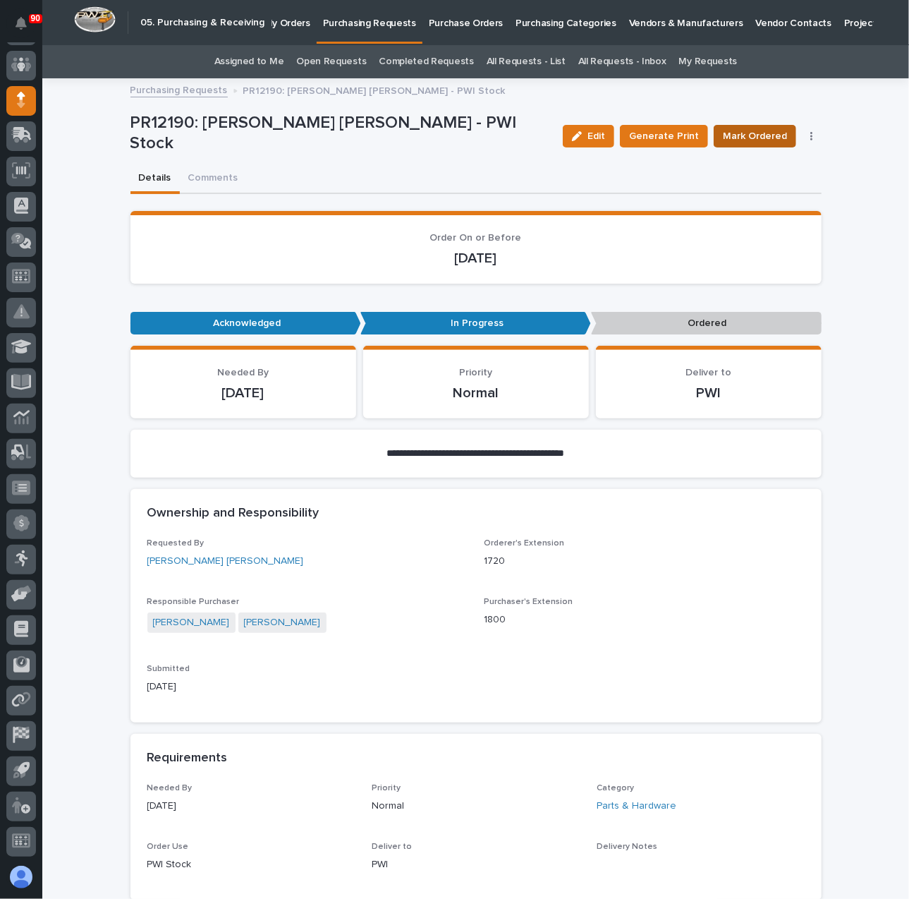
click at [751, 130] on span "Mark Ordered" at bounding box center [755, 136] width 64 height 17
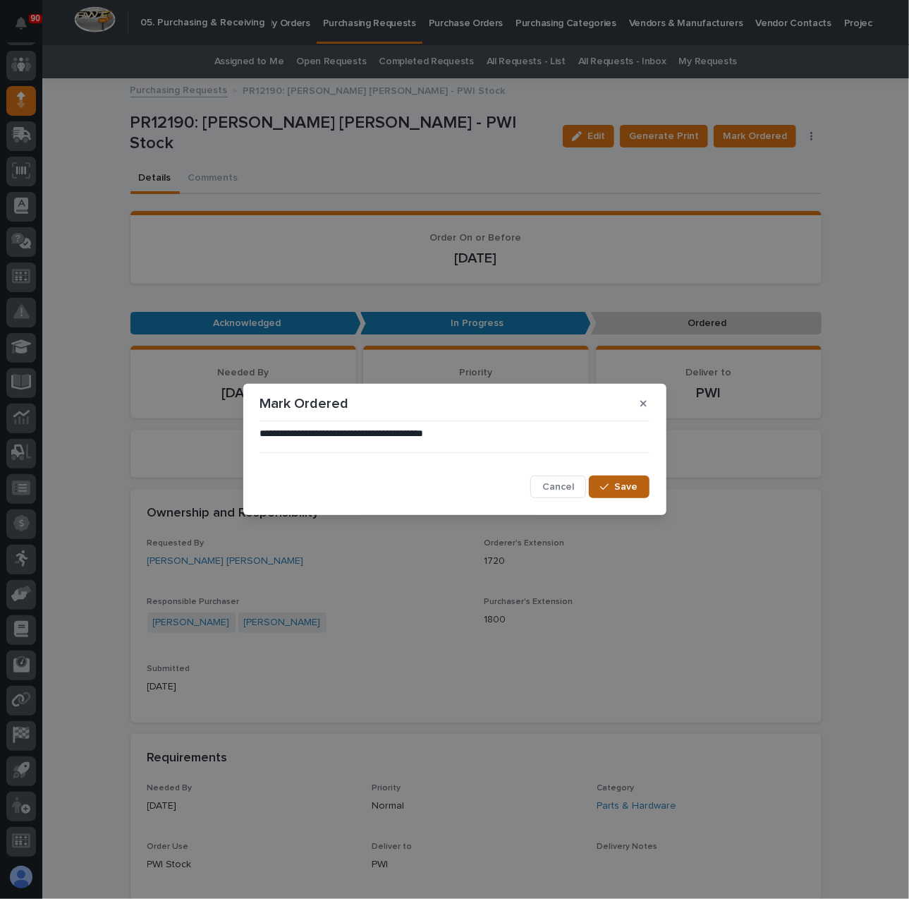
click at [636, 483] on span "Save" at bounding box center [626, 486] width 23 height 13
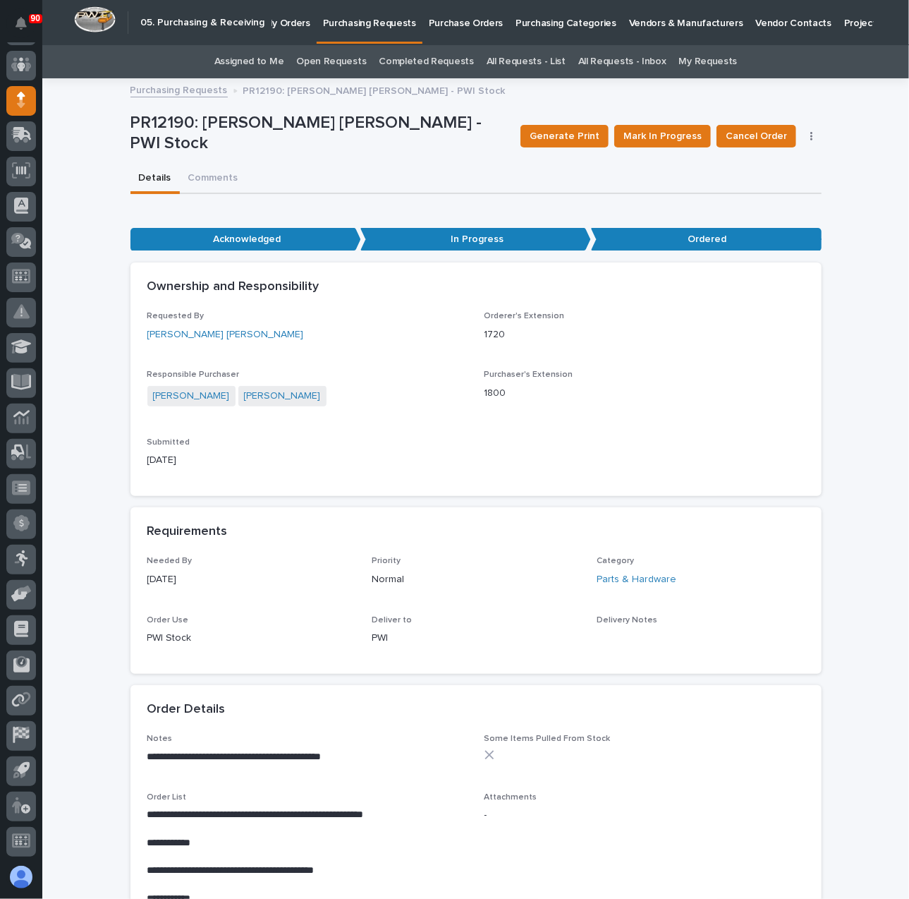
click at [382, 20] on p "Purchasing Requests" at bounding box center [369, 15] width 93 height 30
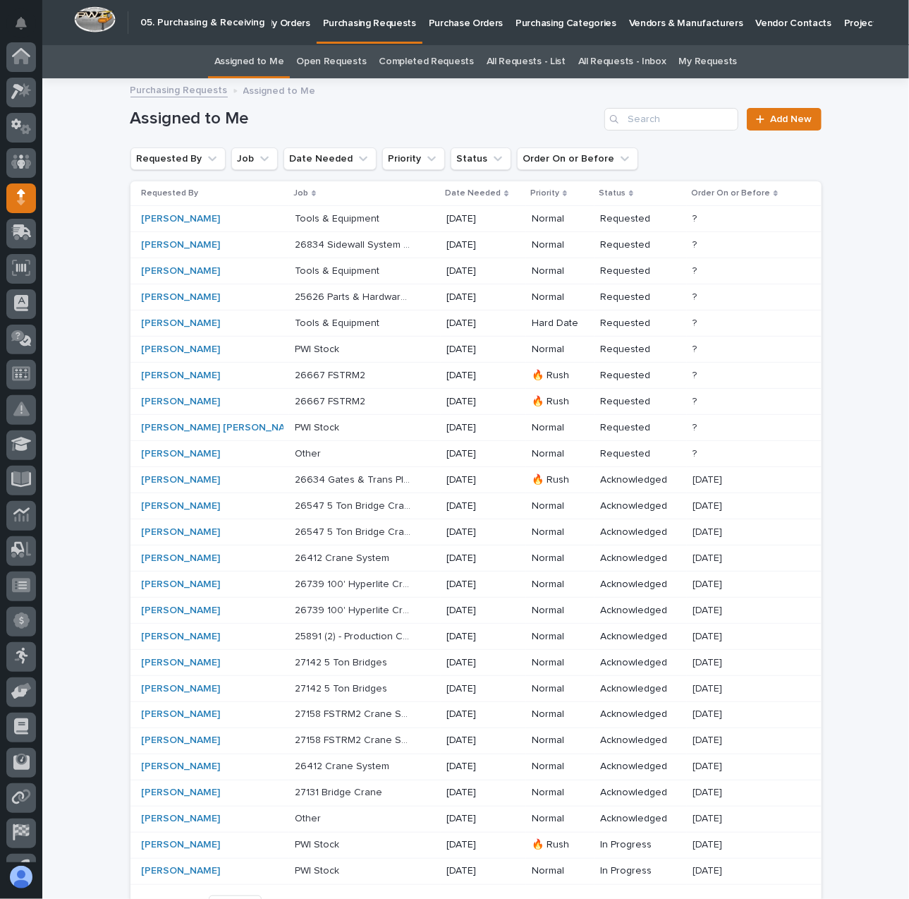
scroll to position [97, 0]
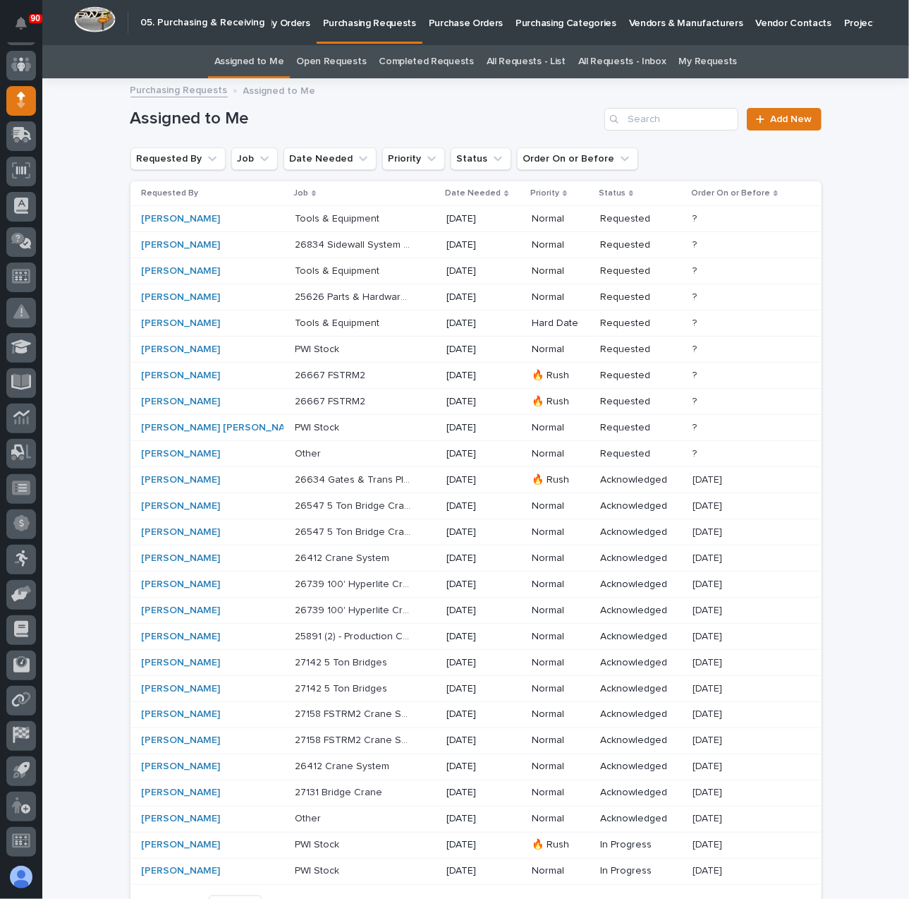
click at [322, 218] on p "Tools & Equipment" at bounding box center [338, 217] width 87 height 15
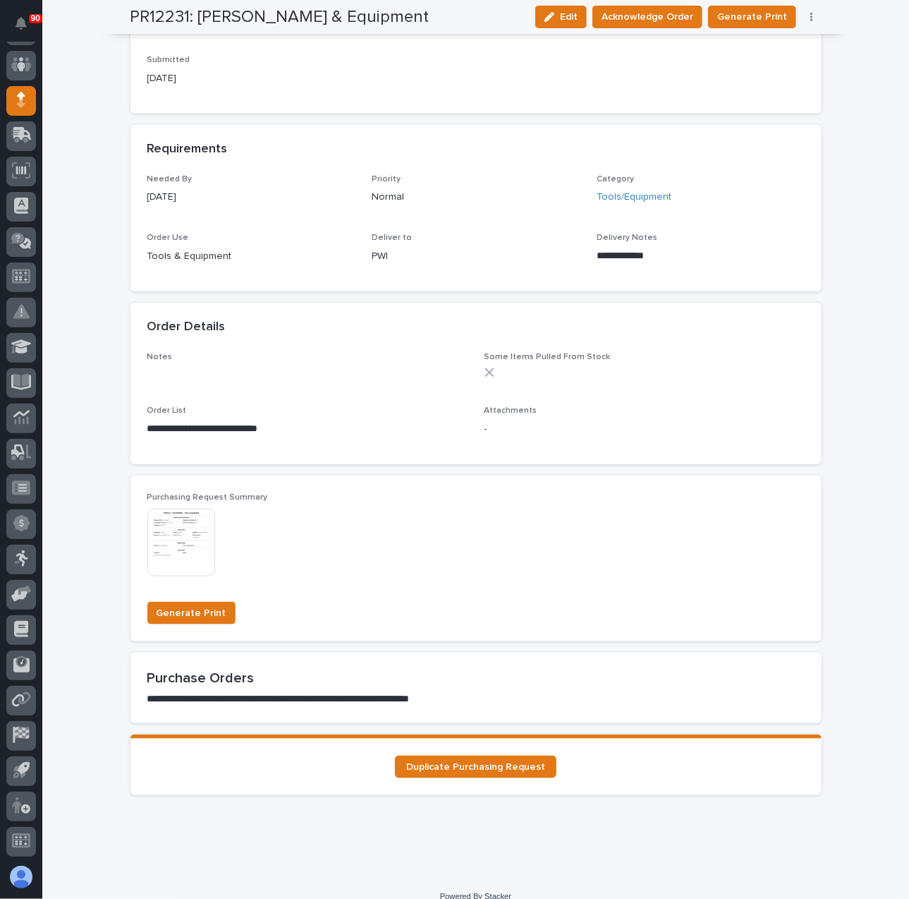
scroll to position [543, 0]
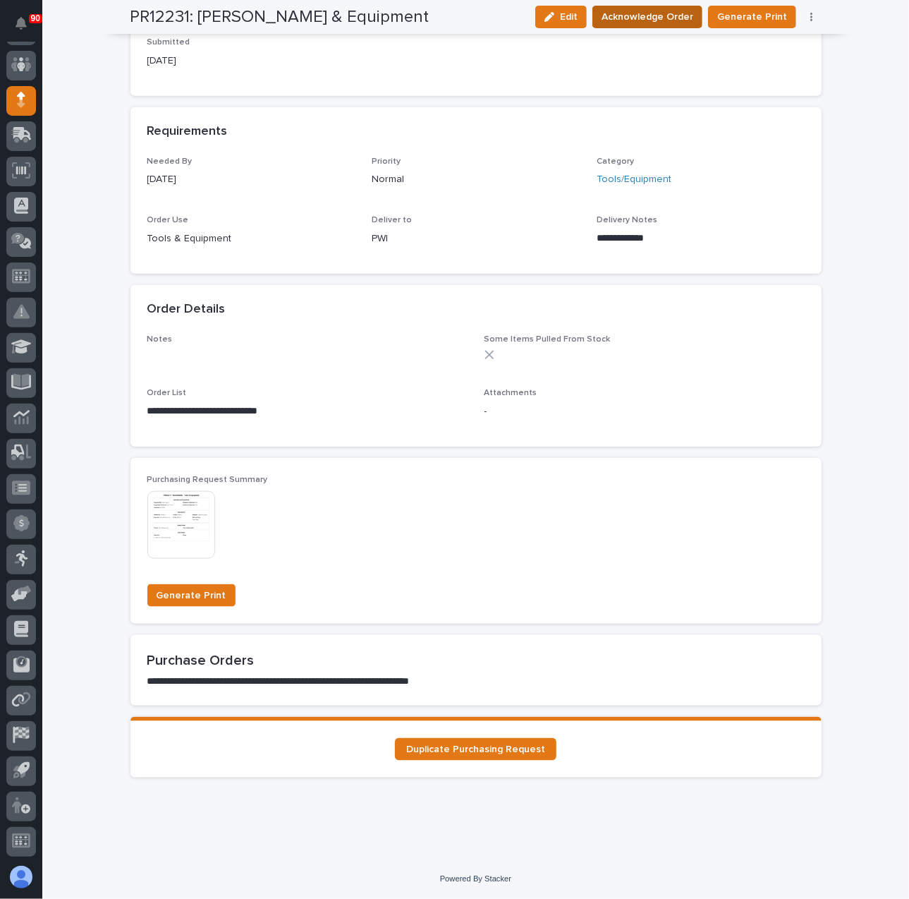
click at [648, 15] on span "Acknowledge Order" at bounding box center [648, 16] width 92 height 17
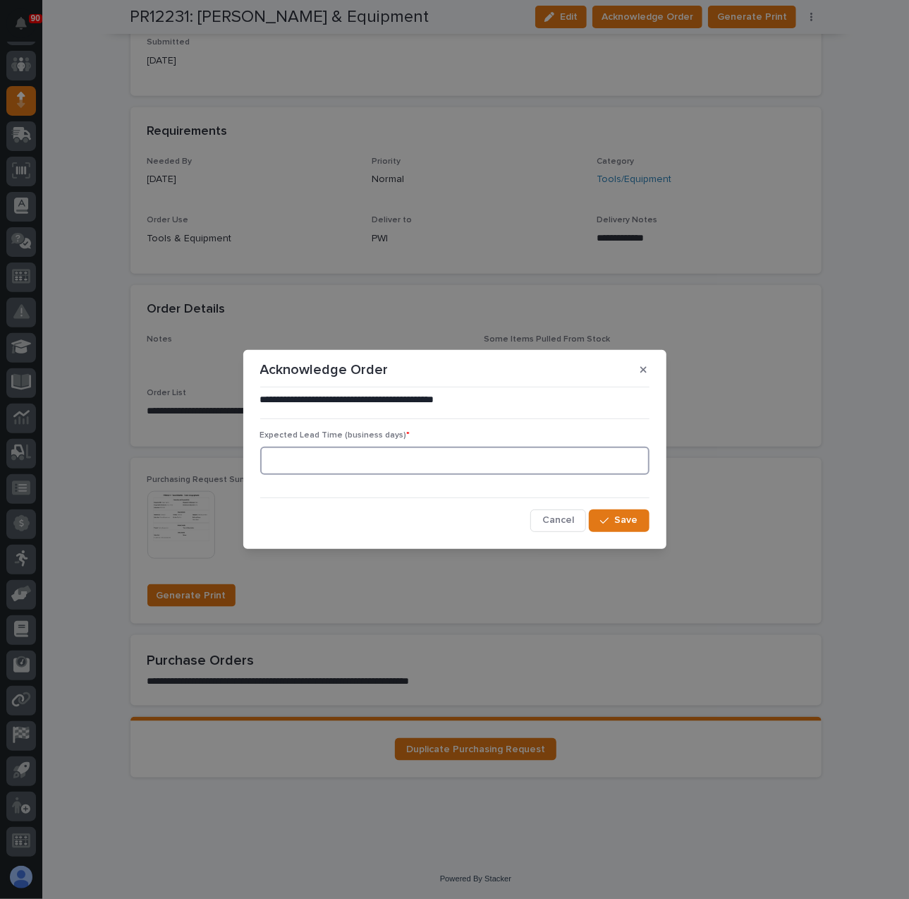
click at [349, 462] on input at bounding box center [454, 461] width 389 height 28
type input "4"
click at [624, 518] on span "Save" at bounding box center [626, 520] width 23 height 13
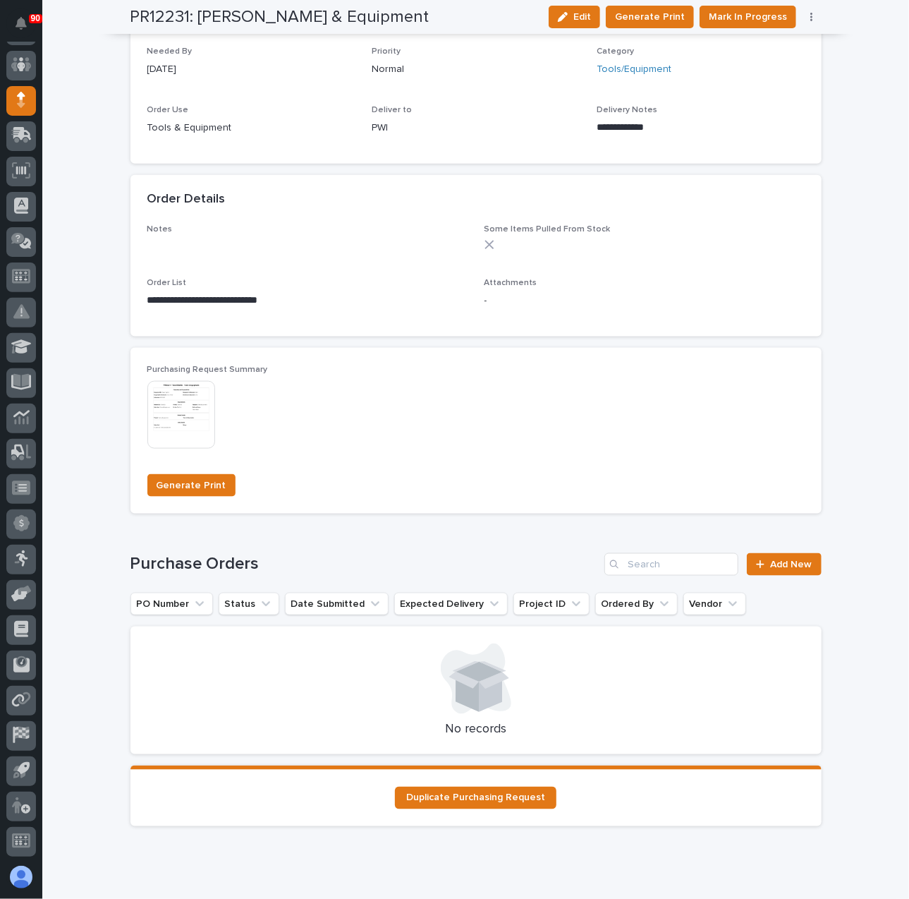
scroll to position [786, 0]
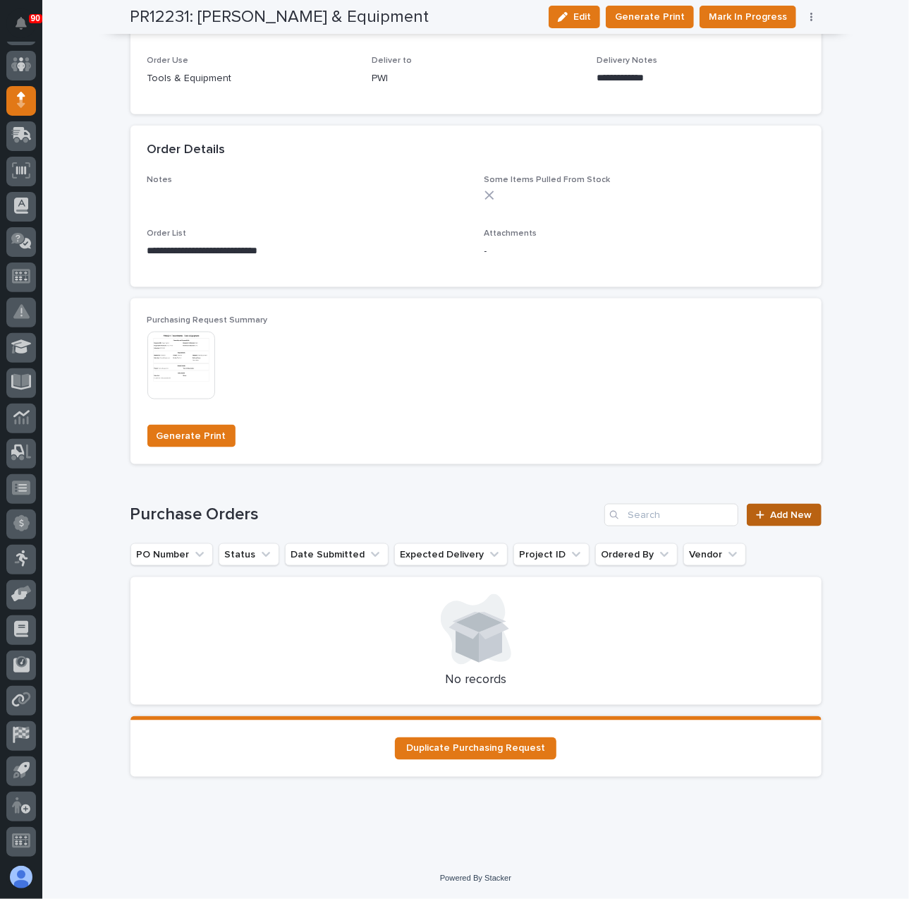
click at [790, 514] on span "Add New" at bounding box center [792, 515] width 42 height 10
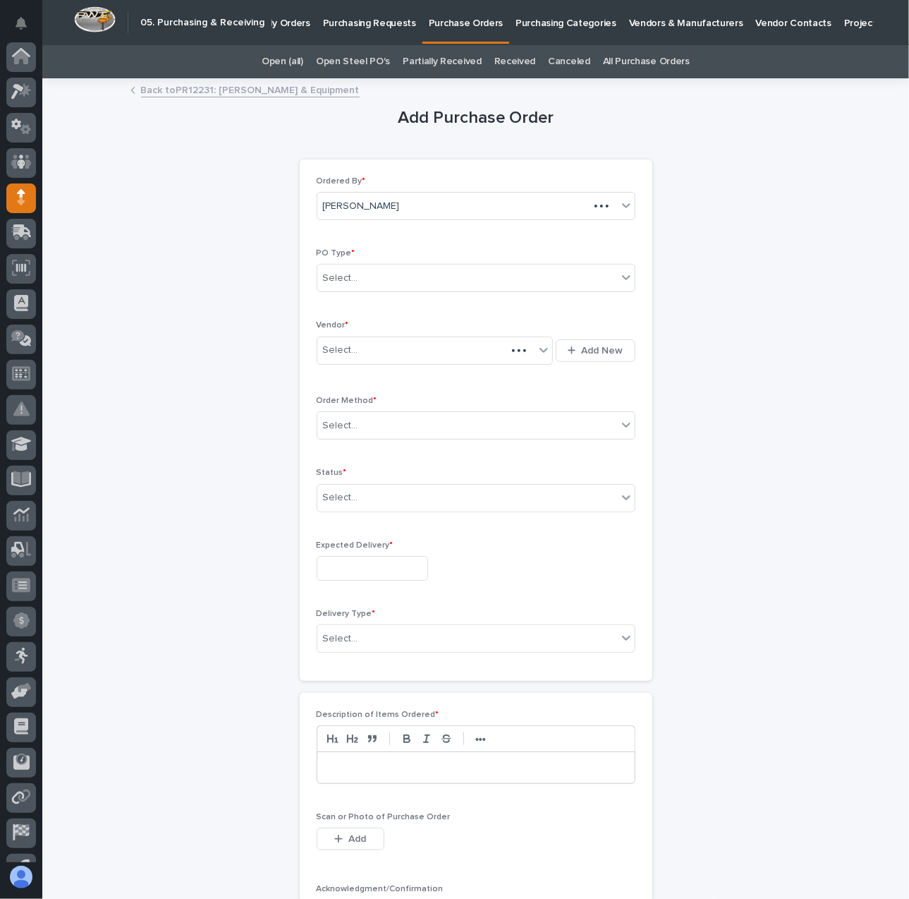
scroll to position [97, 0]
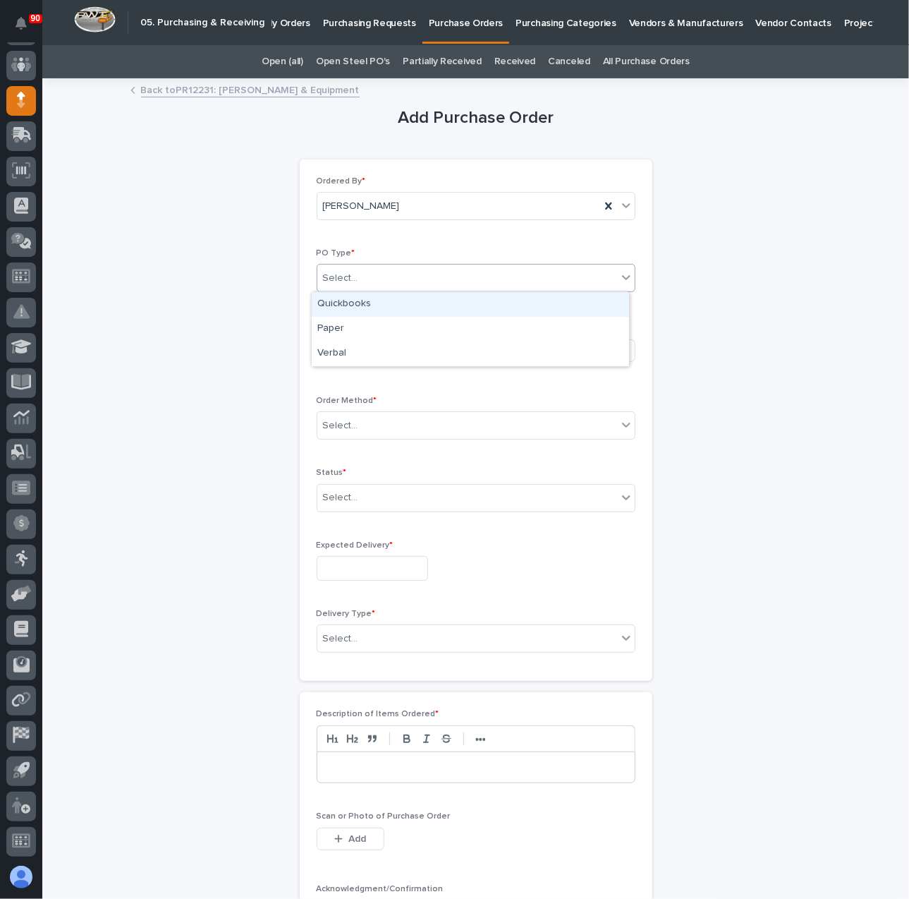
click at [412, 273] on div "Select..." at bounding box center [467, 278] width 300 height 23
click at [336, 324] on div "Paper" at bounding box center [470, 329] width 317 height 25
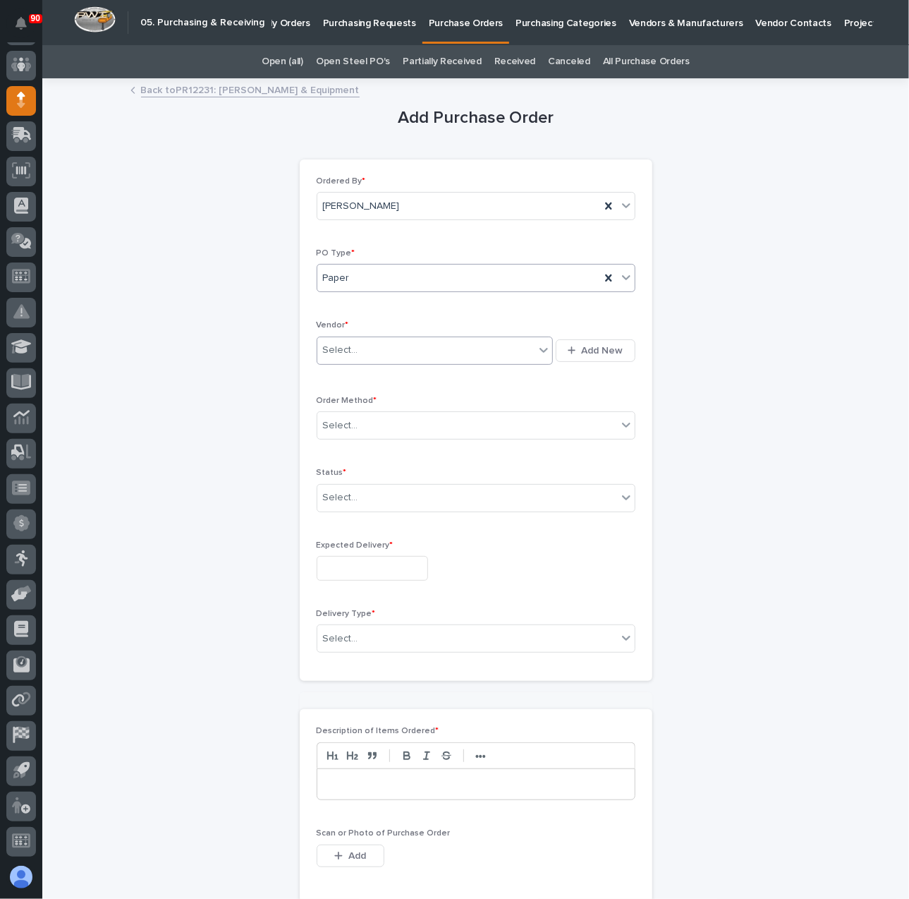
click at [368, 350] on div "Select..." at bounding box center [426, 350] width 218 height 23
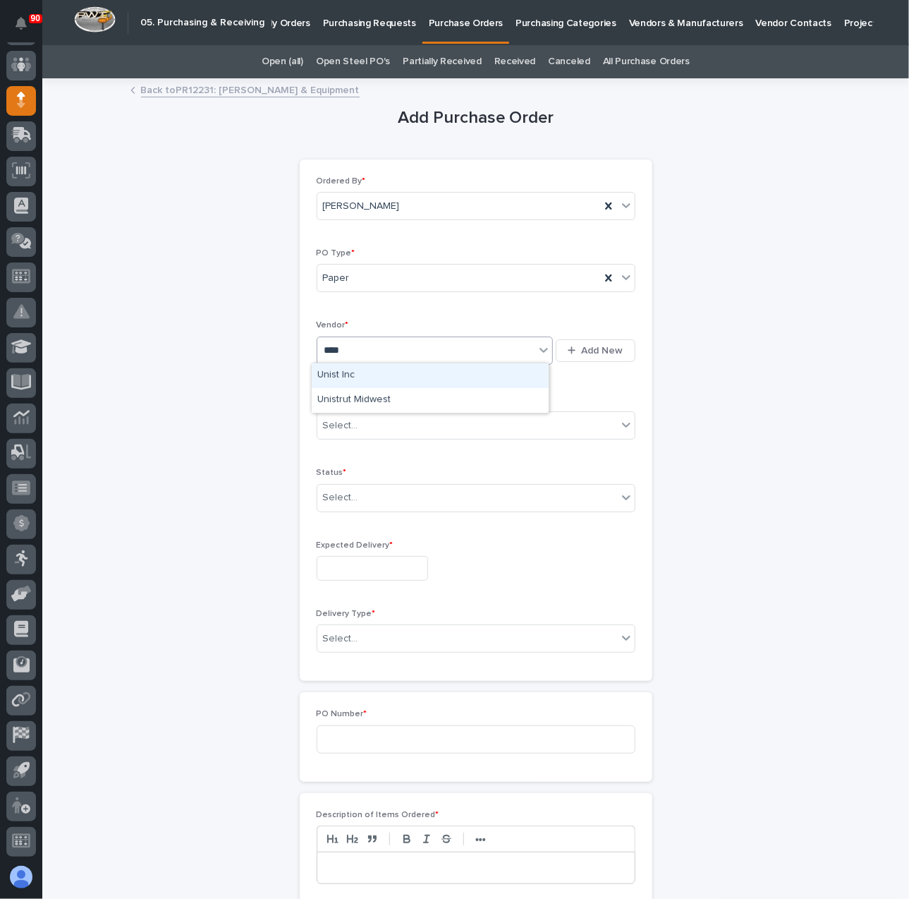
type input "*****"
click at [374, 369] on div "Unist Inc" at bounding box center [430, 375] width 237 height 25
click at [406, 422] on div "Select..." at bounding box center [467, 425] width 300 height 23
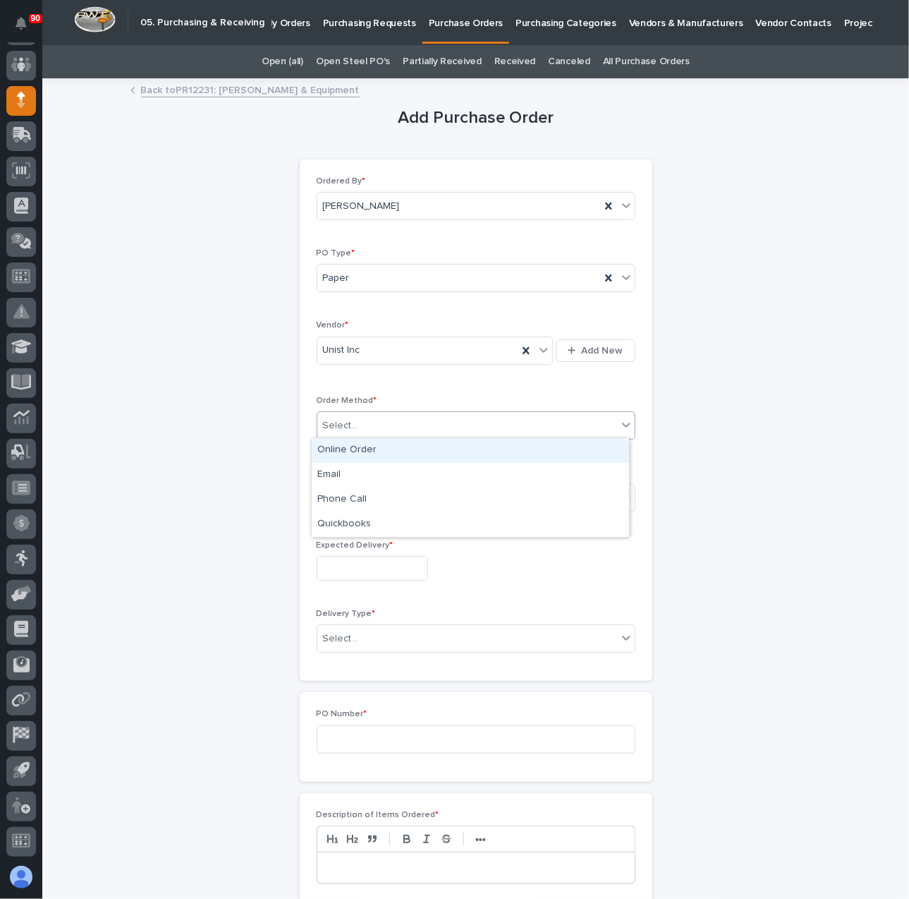
click at [363, 448] on div "Online Order" at bounding box center [470, 450] width 317 height 25
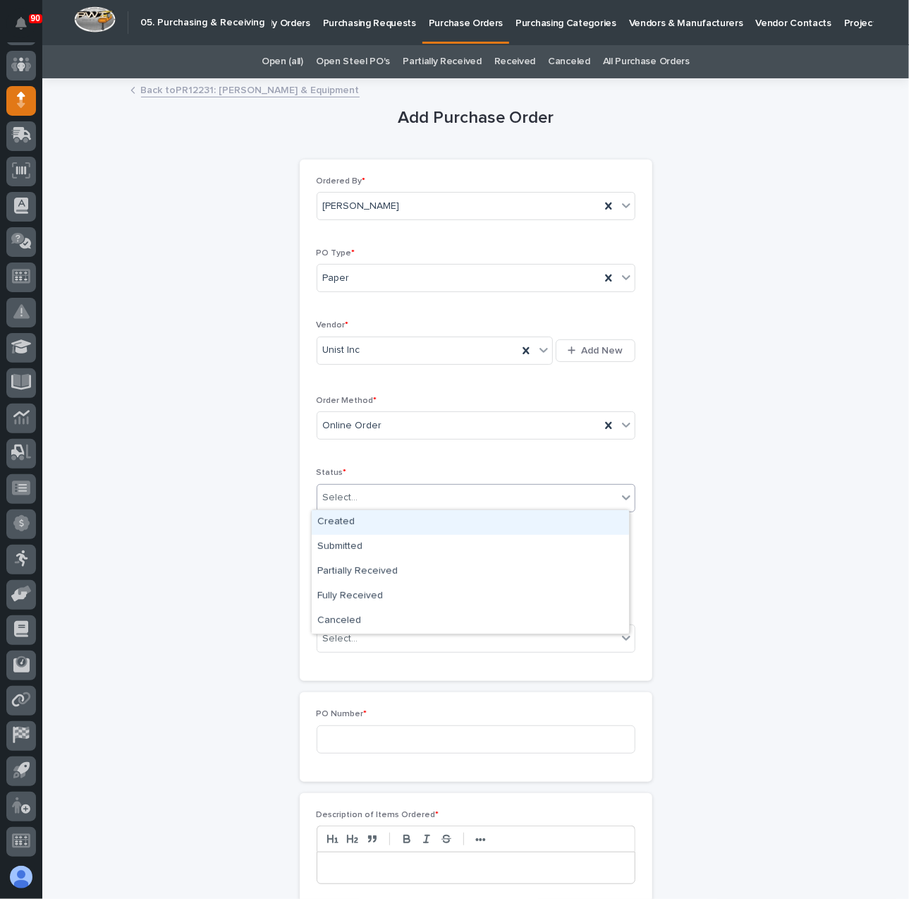
click at [392, 487] on div "Select..." at bounding box center [467, 497] width 300 height 23
click at [334, 539] on div "Submitted" at bounding box center [470, 547] width 317 height 25
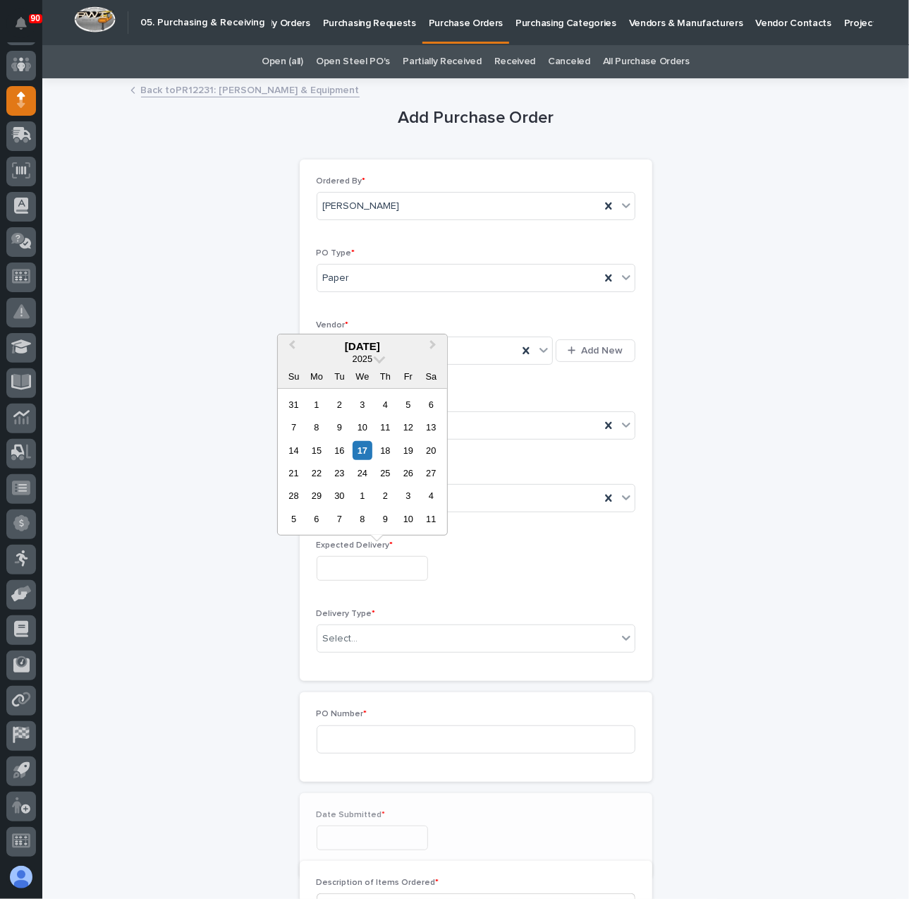
click at [351, 562] on input "text" at bounding box center [372, 568] width 111 height 25
click at [337, 471] on div "23" at bounding box center [339, 473] width 19 height 19
type input "**********"
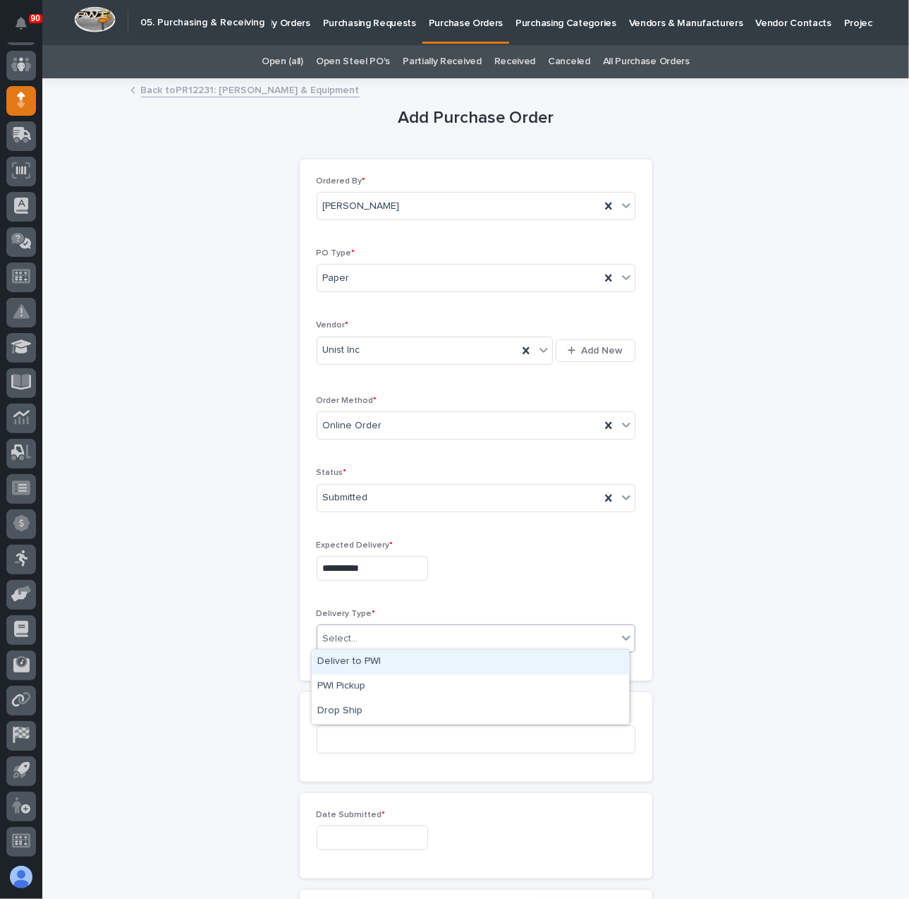
click at [397, 631] on div "Select..." at bounding box center [467, 638] width 300 height 23
click at [358, 663] on div "Deliver to PWI" at bounding box center [470, 662] width 317 height 25
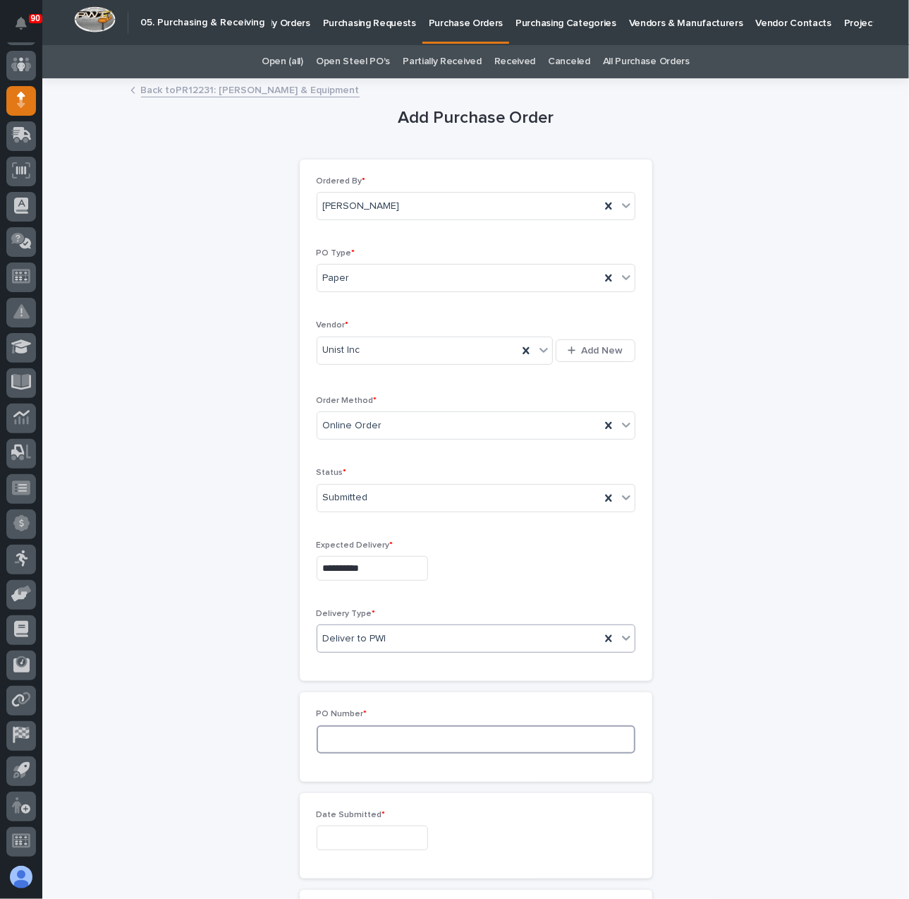
drag, startPoint x: 388, startPoint y: 734, endPoint x: 440, endPoint y: 739, distance: 52.4
click at [394, 734] on input at bounding box center [476, 739] width 319 height 28
type input "18971"
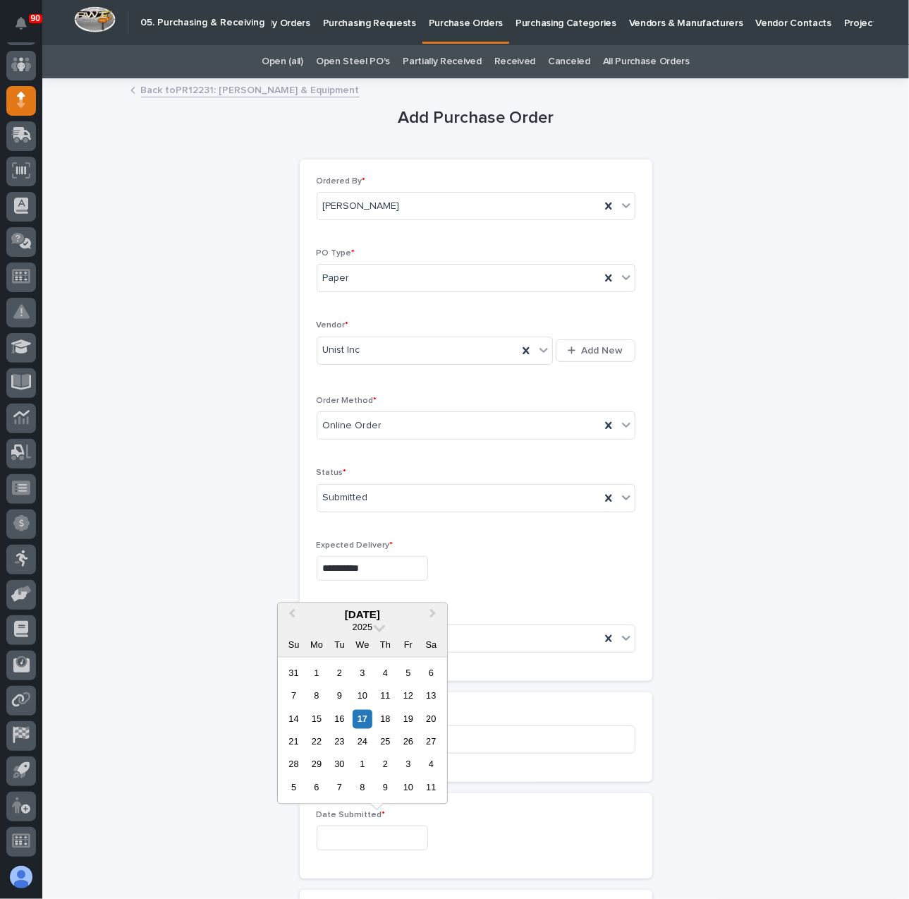
drag, startPoint x: 377, startPoint y: 835, endPoint x: 384, endPoint y: 836, distance: 7.1
click at [376, 835] on input "text" at bounding box center [372, 837] width 111 height 25
click at [363, 714] on div "17" at bounding box center [362, 718] width 19 height 19
type input "**********"
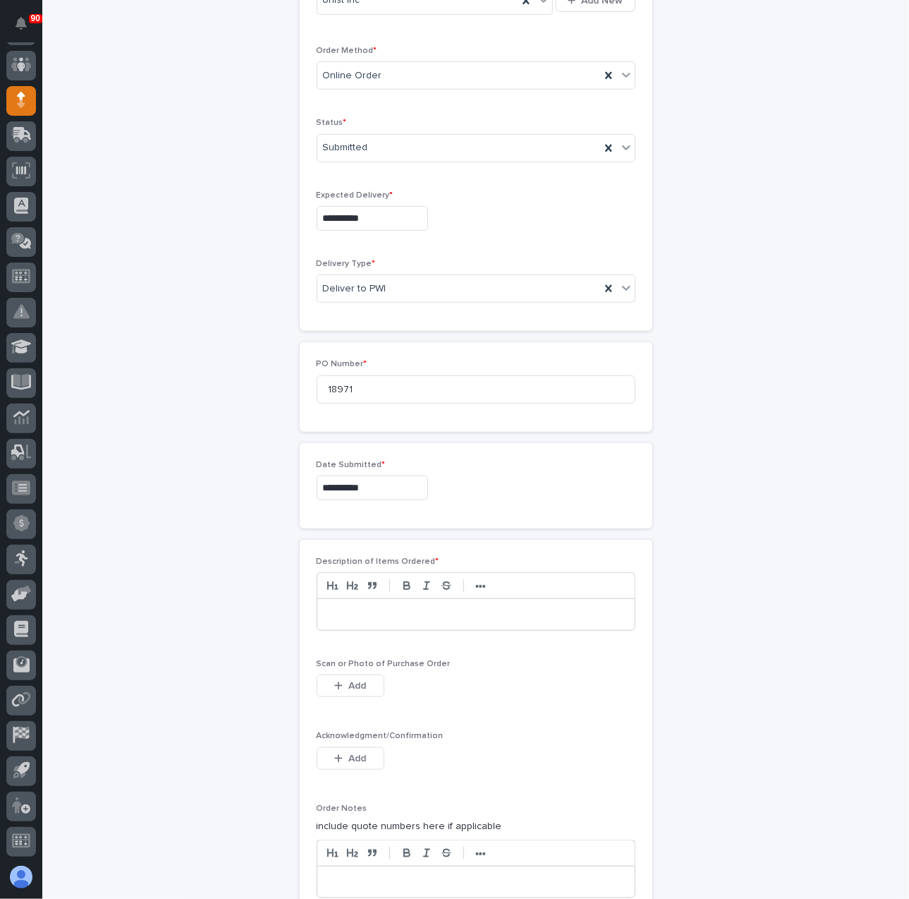
scroll to position [423, 0]
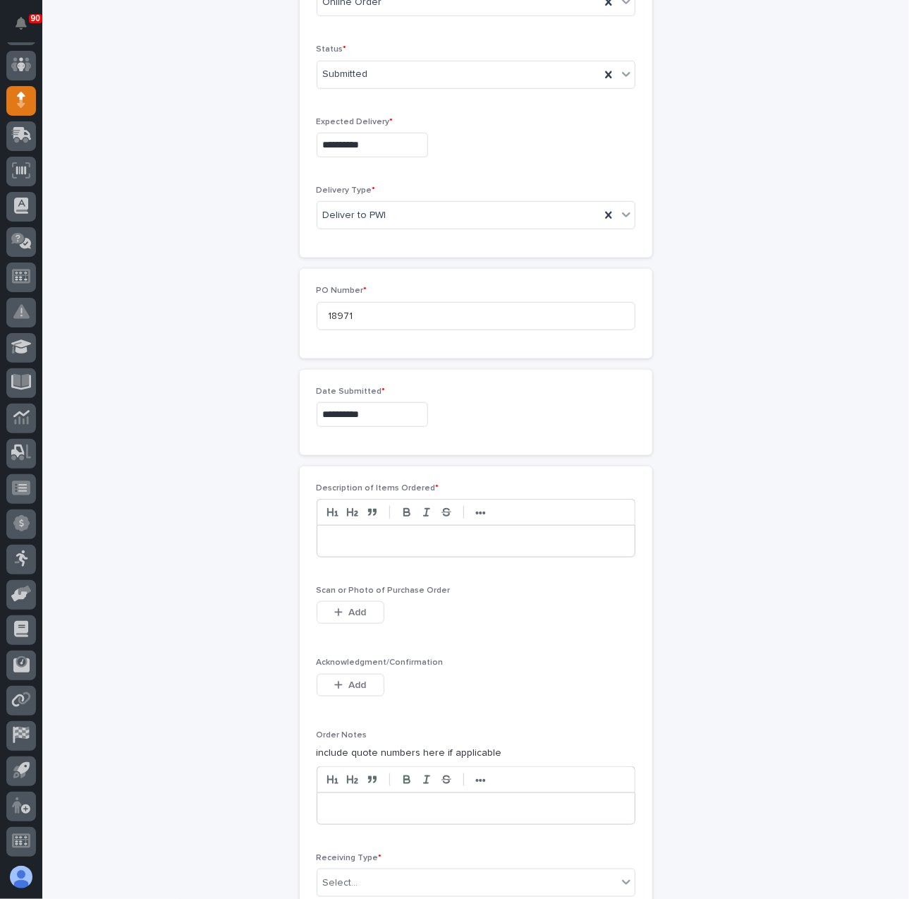
click at [391, 547] on div at bounding box center [475, 541] width 317 height 31
click at [353, 609] on span "Add" at bounding box center [358, 612] width 18 height 13
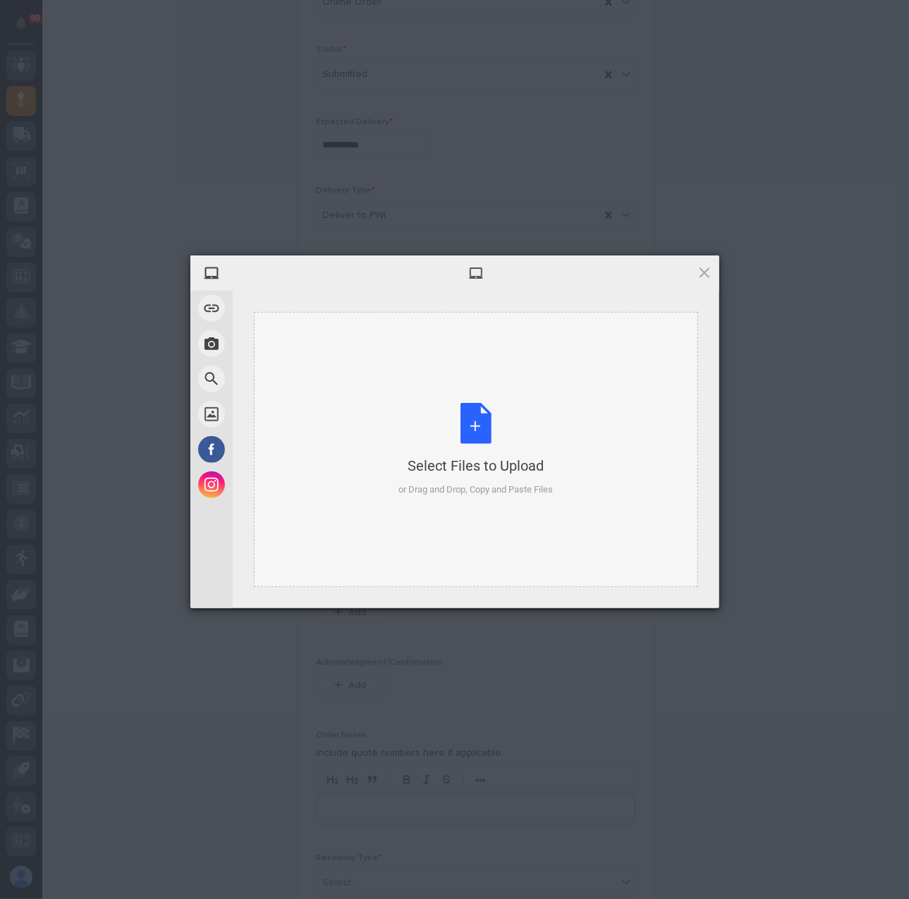
click at [468, 433] on div "Select Files to Upload or Drag and Drop, Copy and Paste Files" at bounding box center [476, 450] width 155 height 94
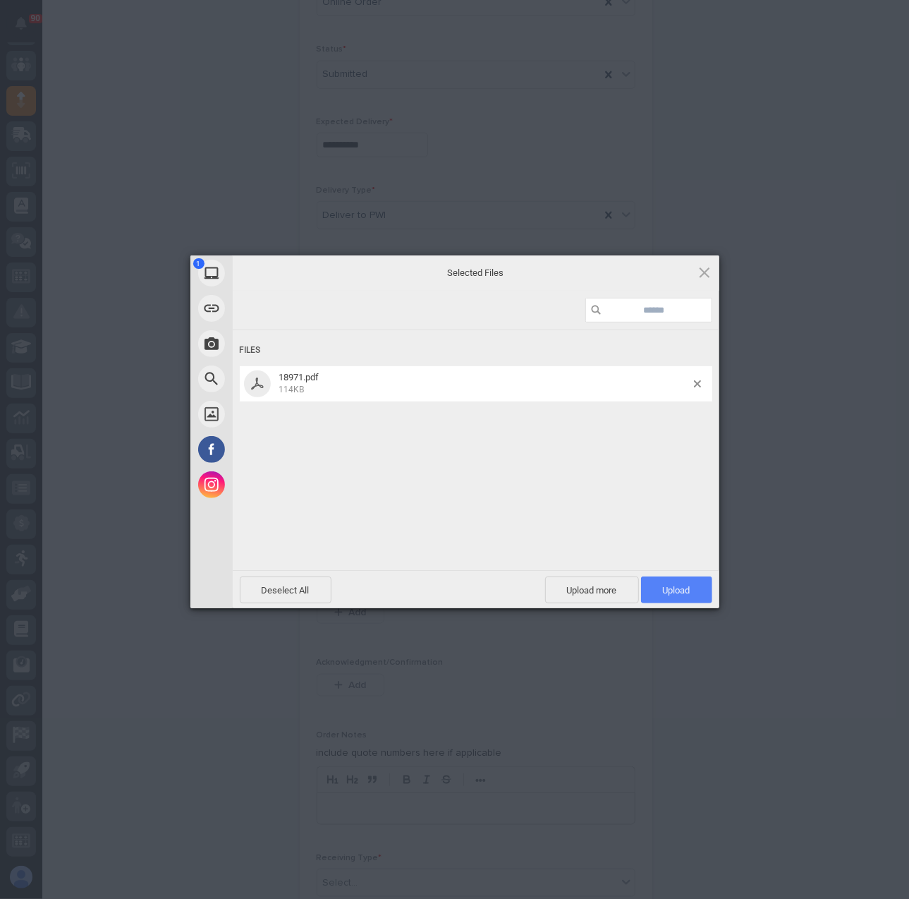
click at [687, 582] on span "Upload 1" at bounding box center [676, 589] width 71 height 27
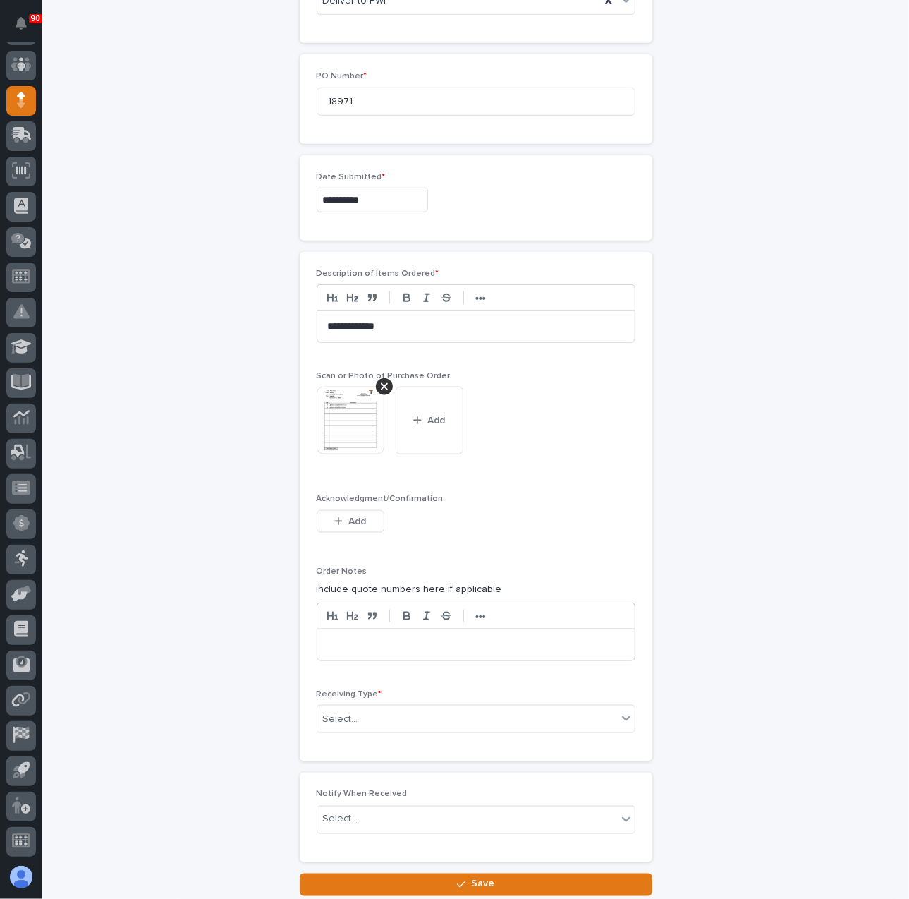
scroll to position [660, 0]
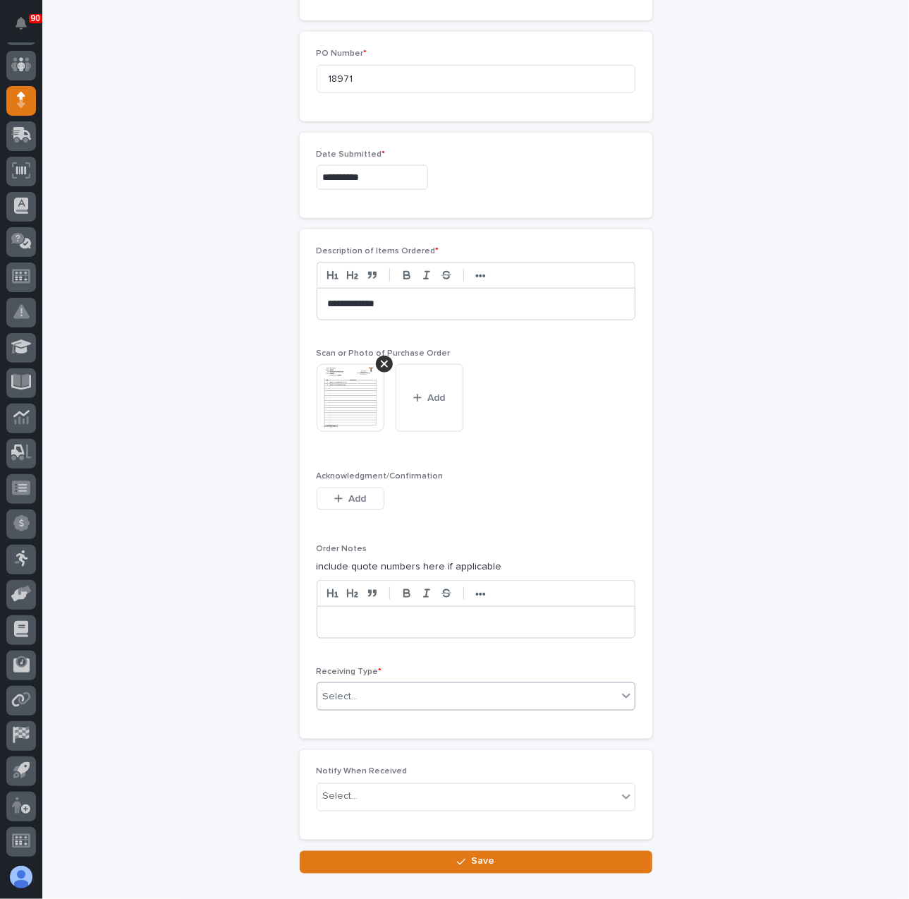
click at [380, 685] on div "Select..." at bounding box center [467, 696] width 300 height 23
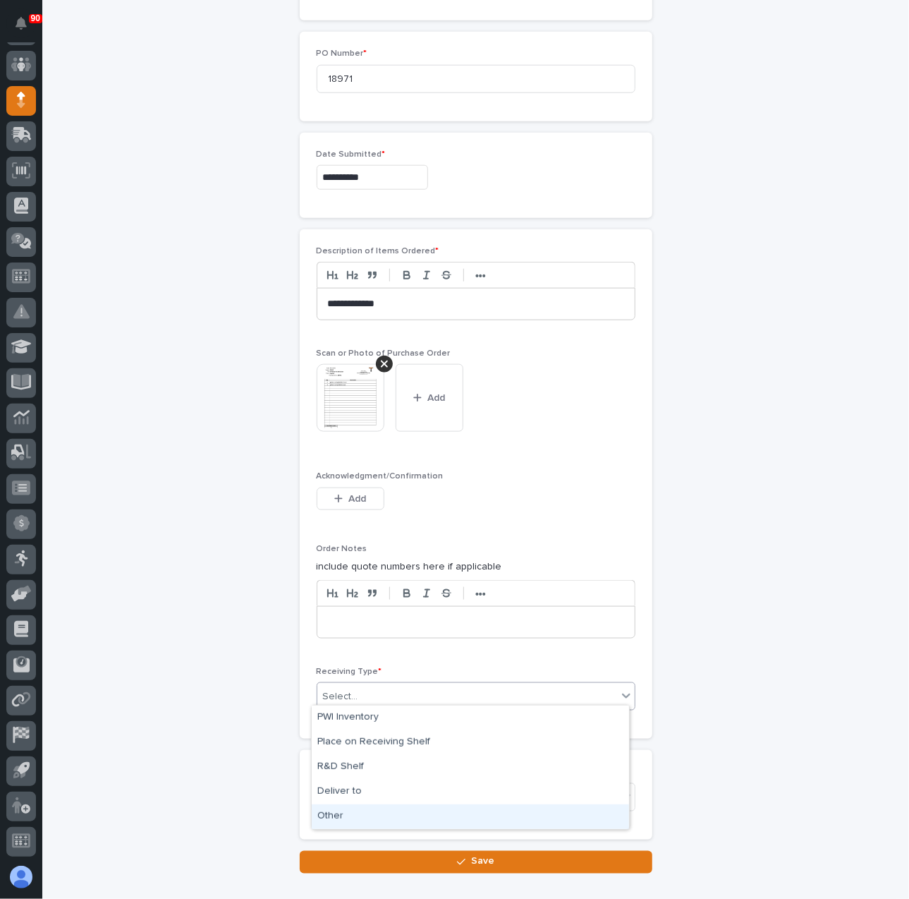
click at [370, 807] on div "Other" at bounding box center [470, 816] width 317 height 25
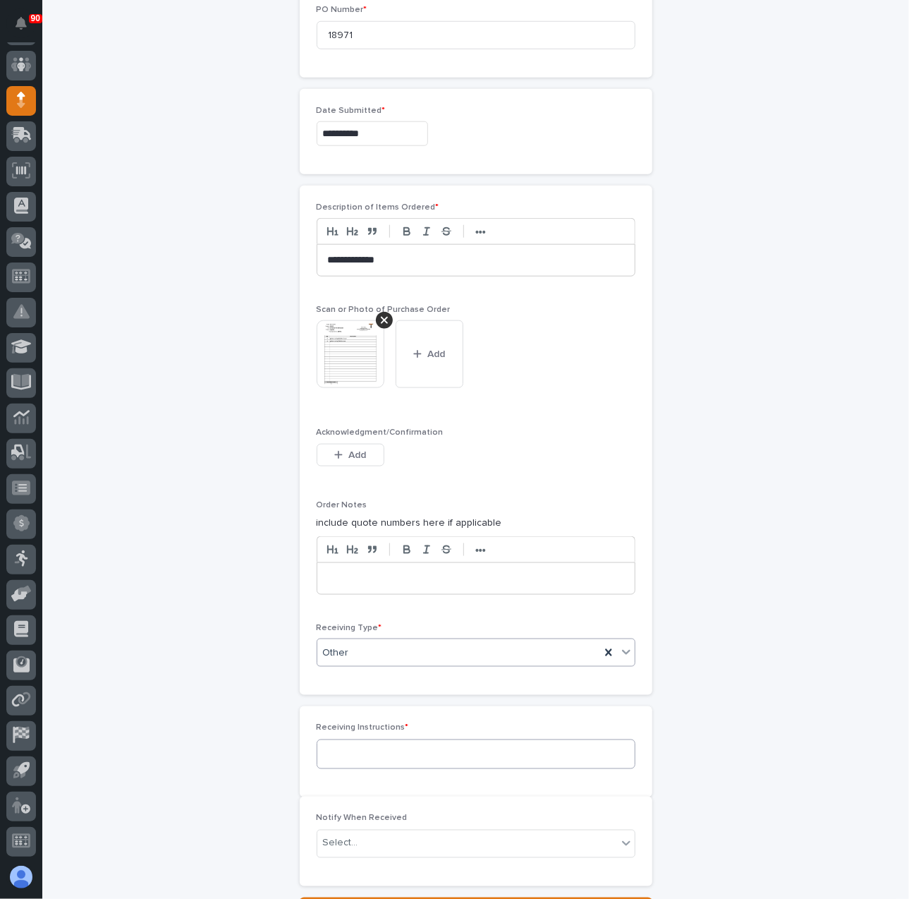
scroll to position [711, 0]
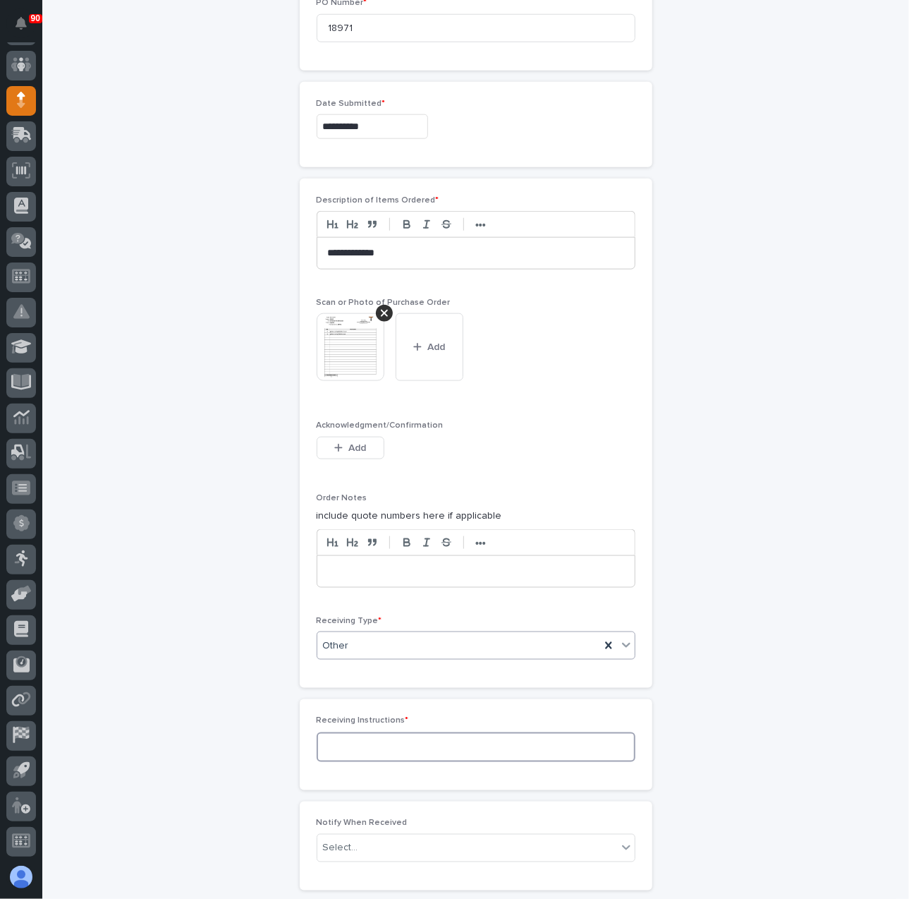
drag, startPoint x: 378, startPoint y: 744, endPoint x: 368, endPoint y: 734, distance: 14.0
click at [370, 737] on textarea at bounding box center [476, 747] width 319 height 30
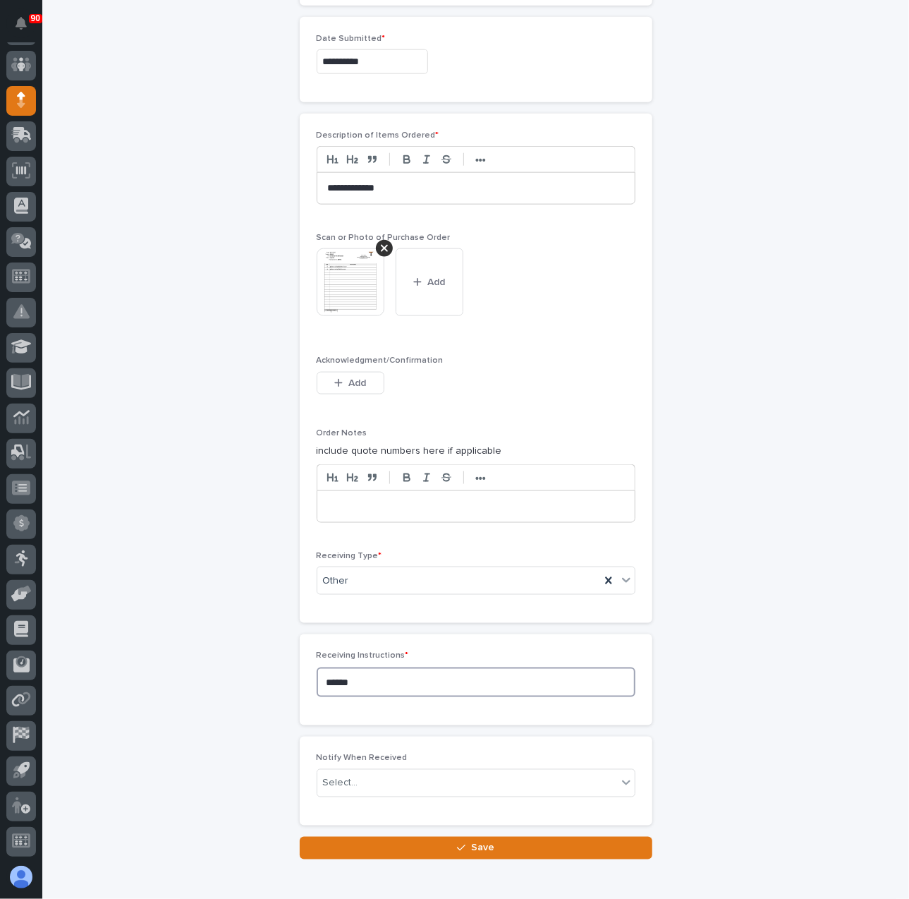
scroll to position [841, 0]
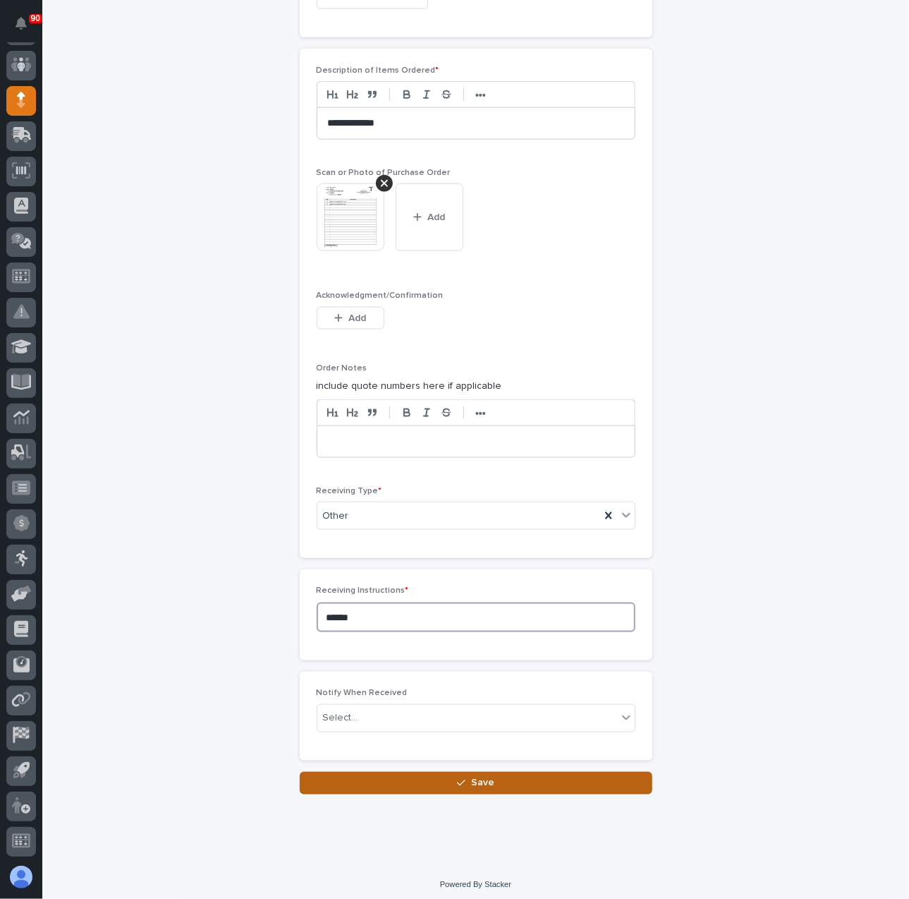
type textarea "******"
click at [483, 777] on span "Save" at bounding box center [482, 783] width 23 height 13
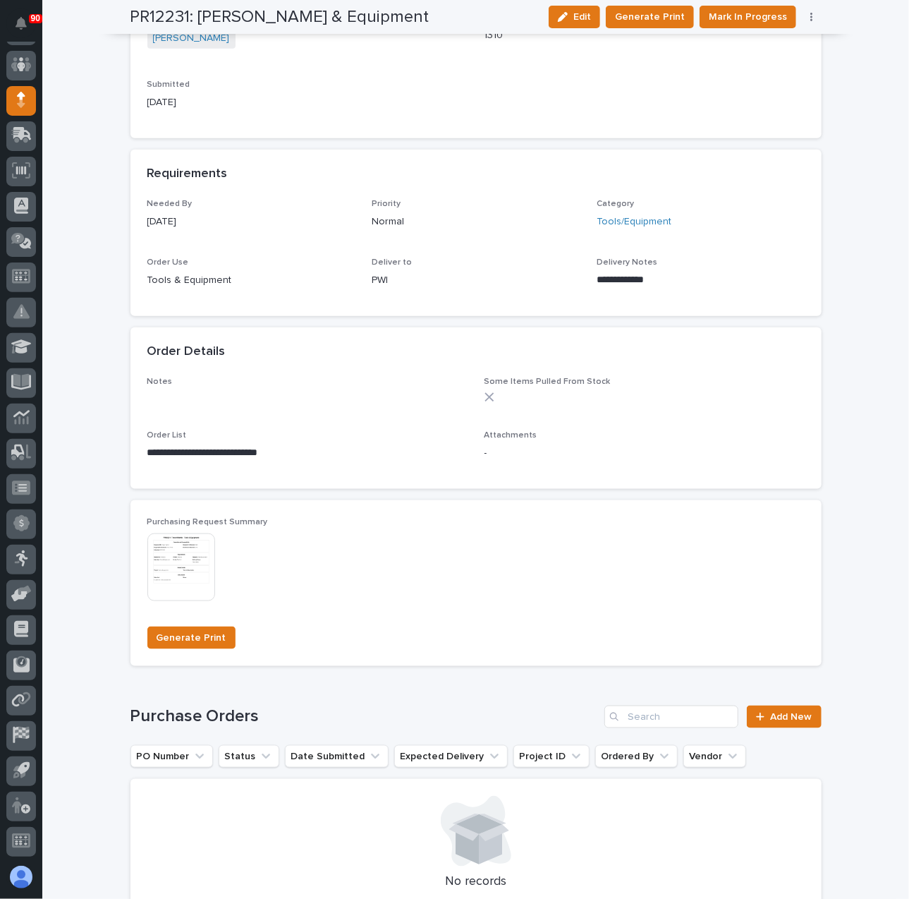
scroll to position [776, 0]
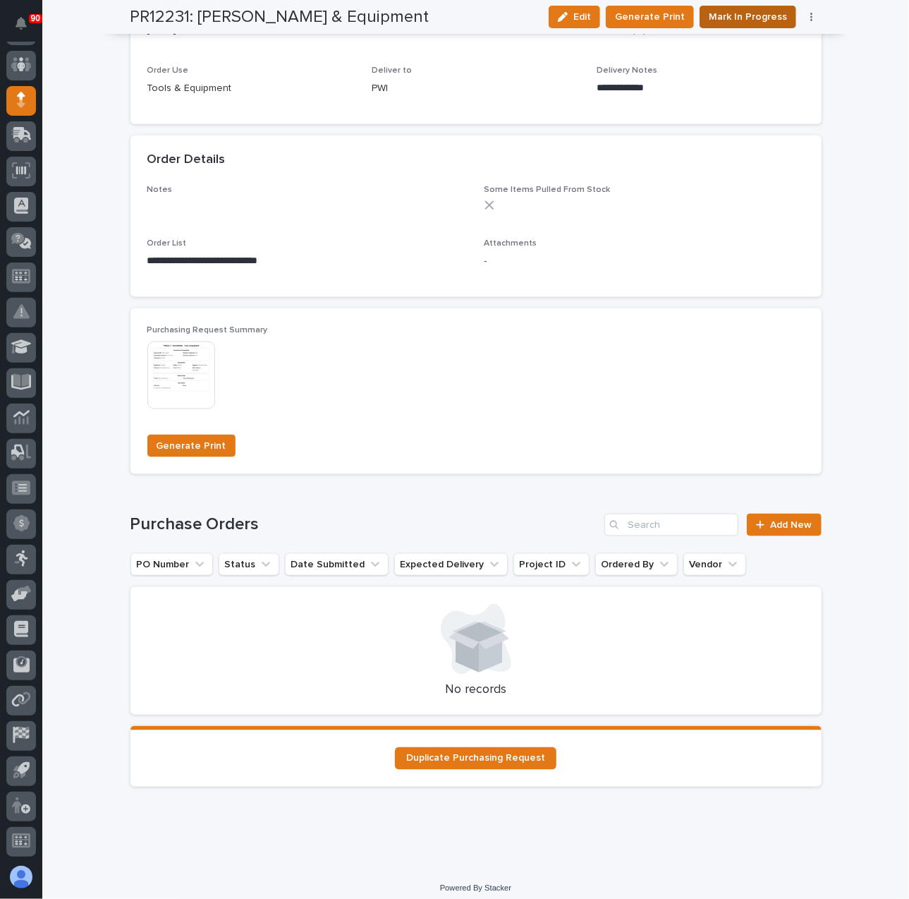
click at [746, 18] on span "Mark In Progress" at bounding box center [748, 16] width 78 height 17
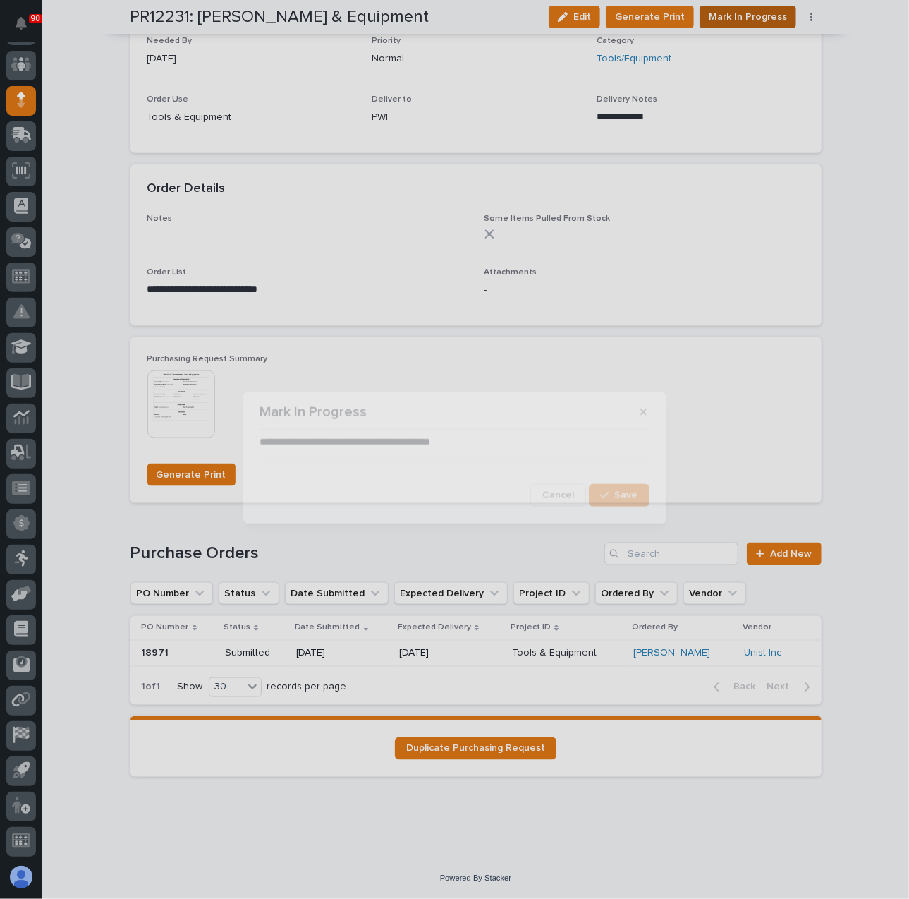
scroll to position [746, 0]
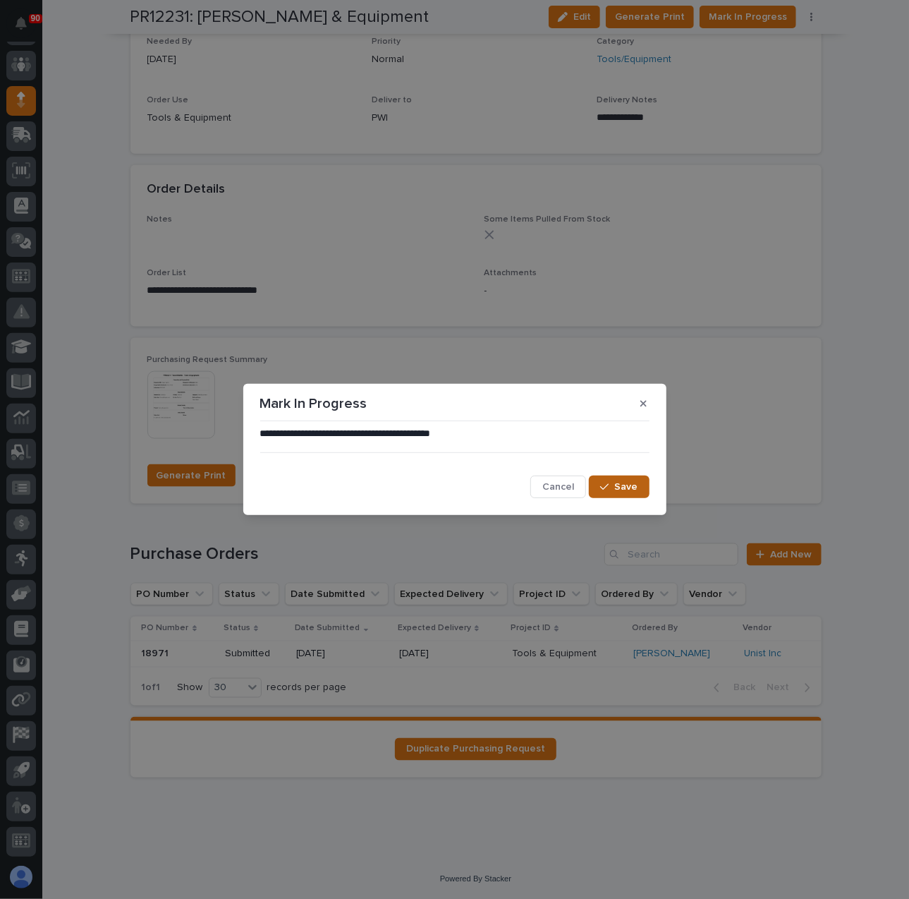
click at [615, 485] on div "button" at bounding box center [607, 487] width 14 height 10
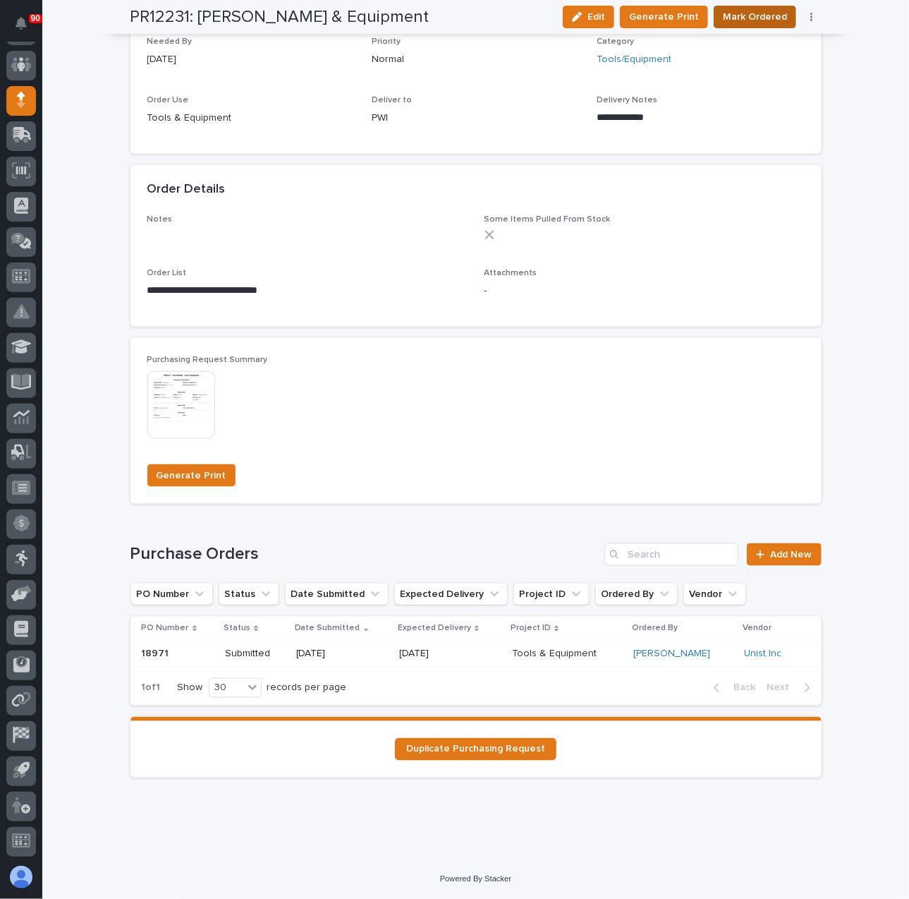
click at [758, 13] on span "Mark Ordered" at bounding box center [755, 16] width 64 height 17
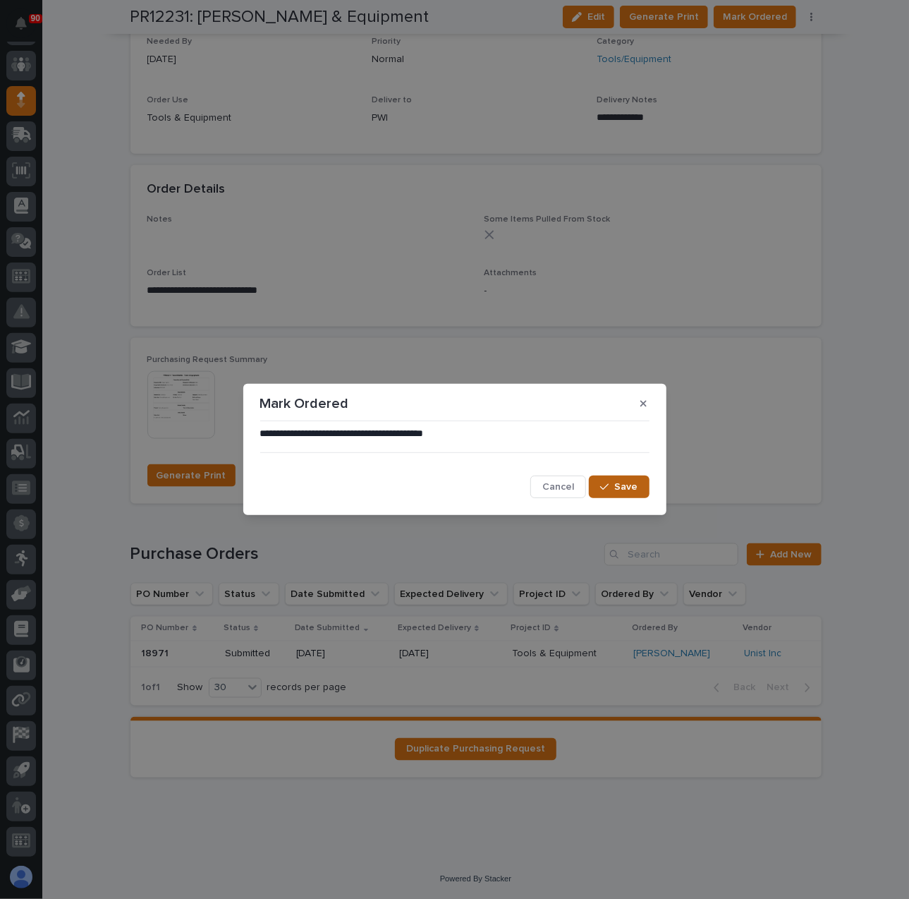
click at [629, 486] on span "Save" at bounding box center [626, 486] width 23 height 13
